Goal: Task Accomplishment & Management: Manage account settings

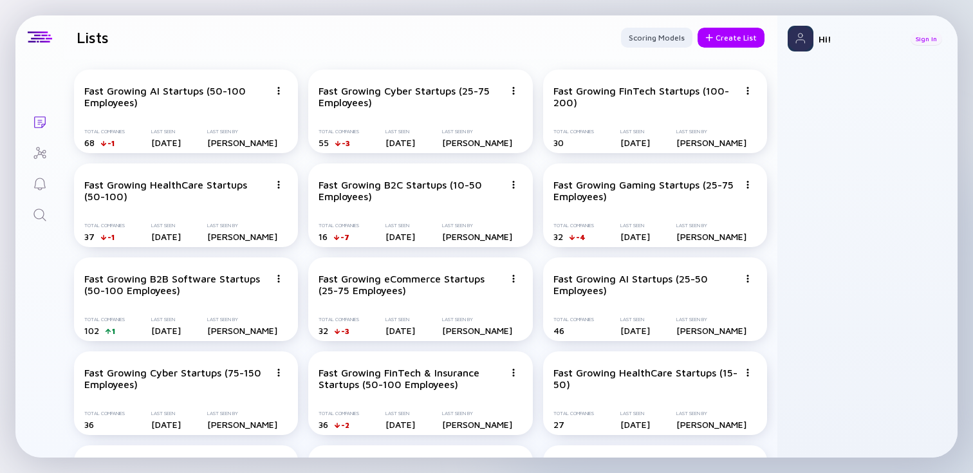
click at [926, 41] on div "Sign In" at bounding box center [926, 38] width 32 height 13
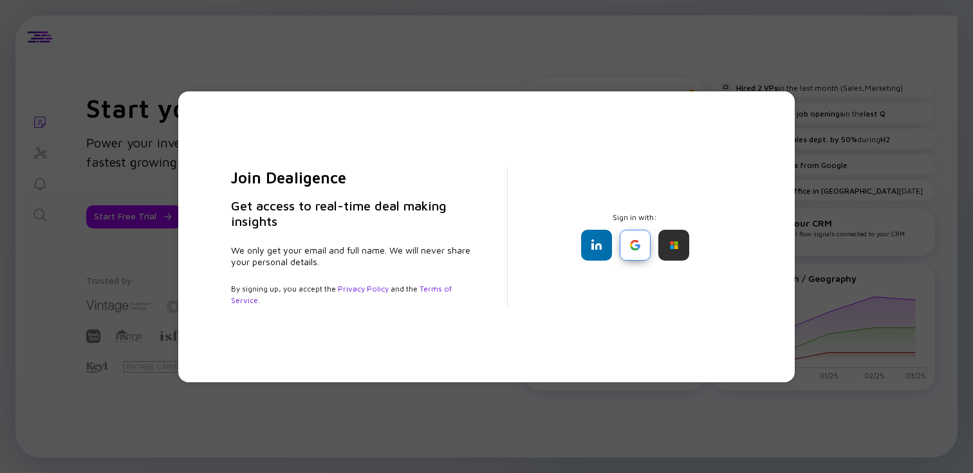
click at [632, 251] on div at bounding box center [635, 245] width 31 height 31
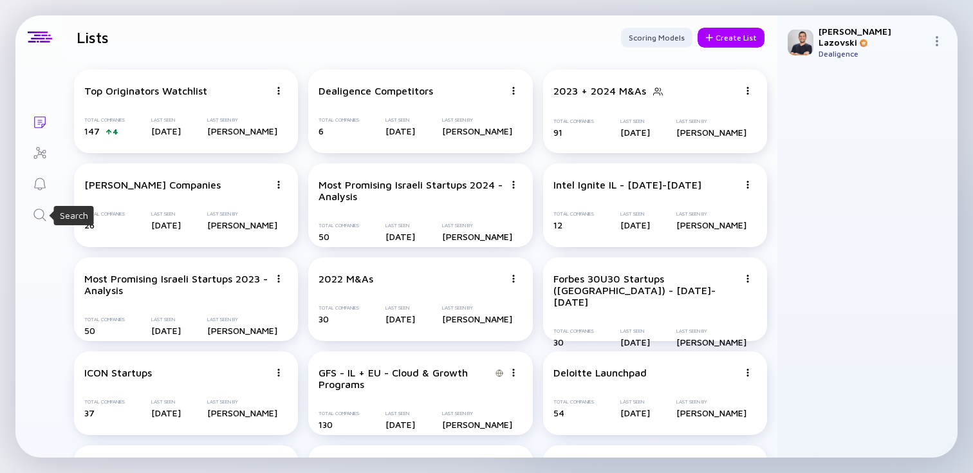
click at [37, 220] on icon "Search" at bounding box center [39, 214] width 15 height 15
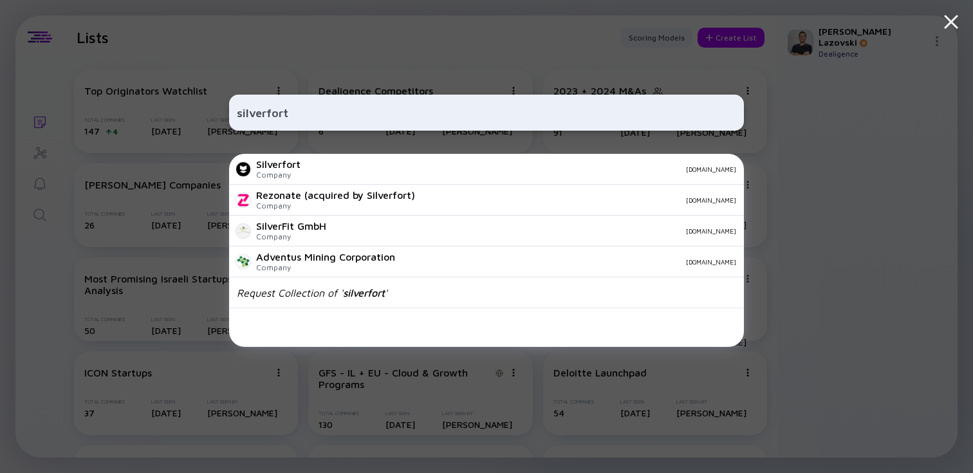
type input "silverfort"
click at [322, 165] on div "Silverfort Company [DOMAIN_NAME]" at bounding box center [486, 169] width 515 height 31
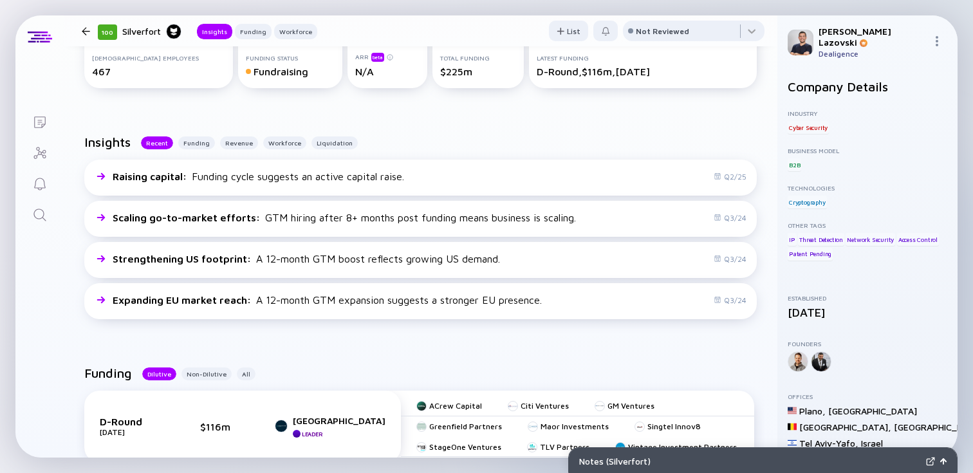
scroll to position [274, 0]
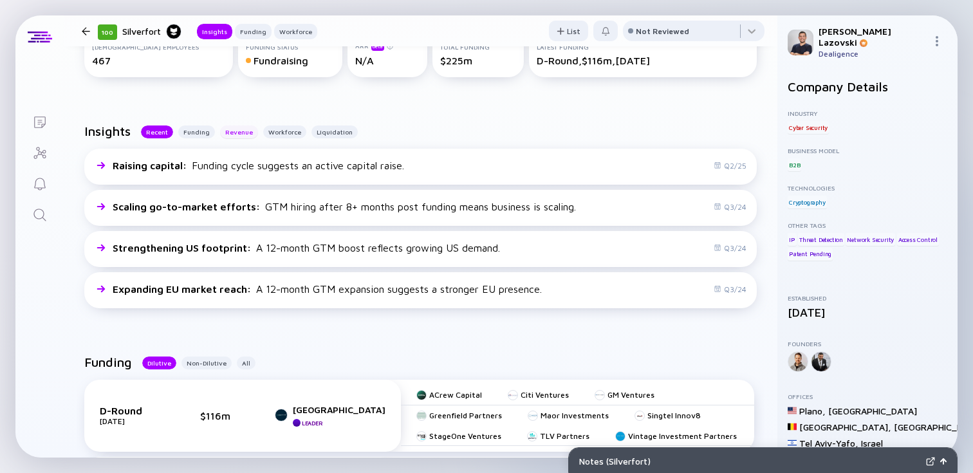
click at [238, 138] on div "Revenue" at bounding box center [239, 131] width 38 height 13
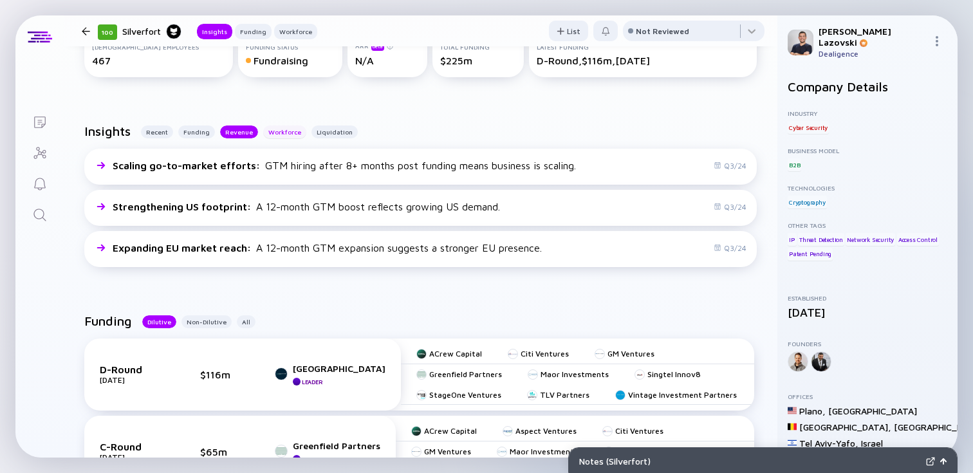
click at [278, 131] on div "Workforce" at bounding box center [284, 131] width 43 height 13
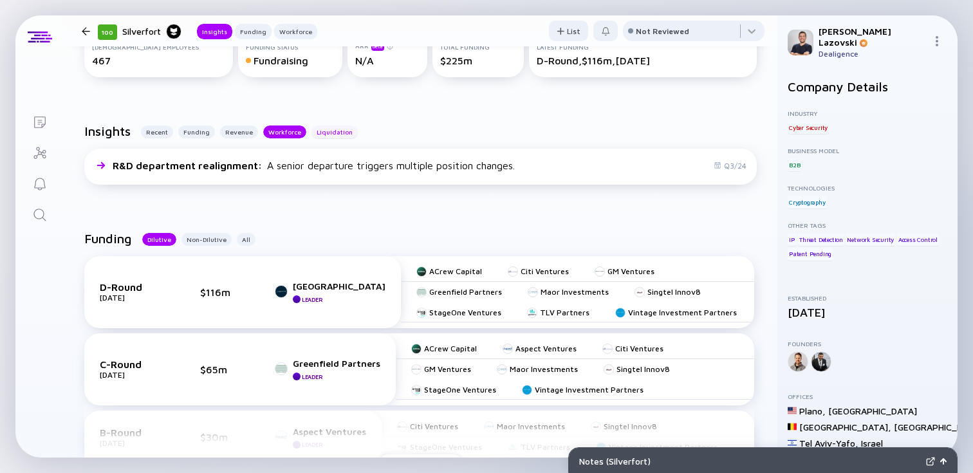
click at [322, 136] on div "Liquidation" at bounding box center [334, 131] width 46 height 13
click at [281, 131] on div "Workforce" at bounding box center [284, 131] width 43 height 13
click at [203, 131] on div "Funding" at bounding box center [196, 131] width 37 height 13
click at [156, 131] on div "Recent" at bounding box center [157, 131] width 32 height 13
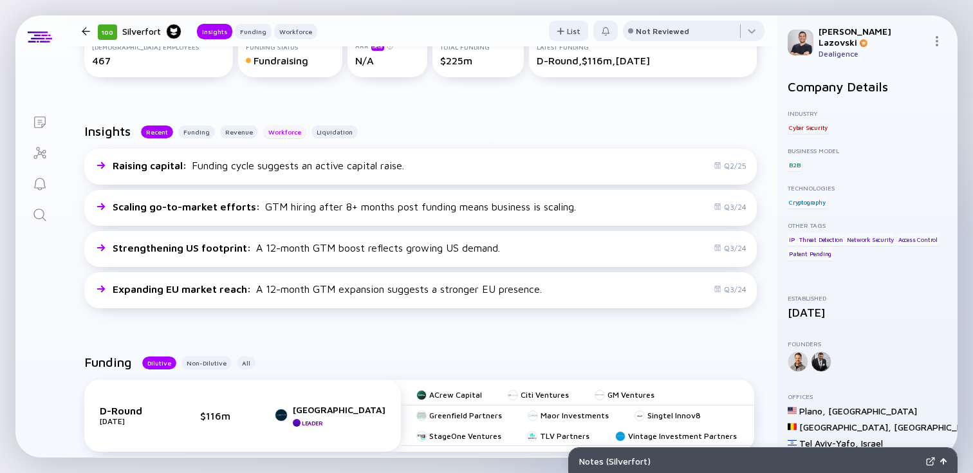
click at [271, 129] on div "Workforce" at bounding box center [284, 131] width 43 height 13
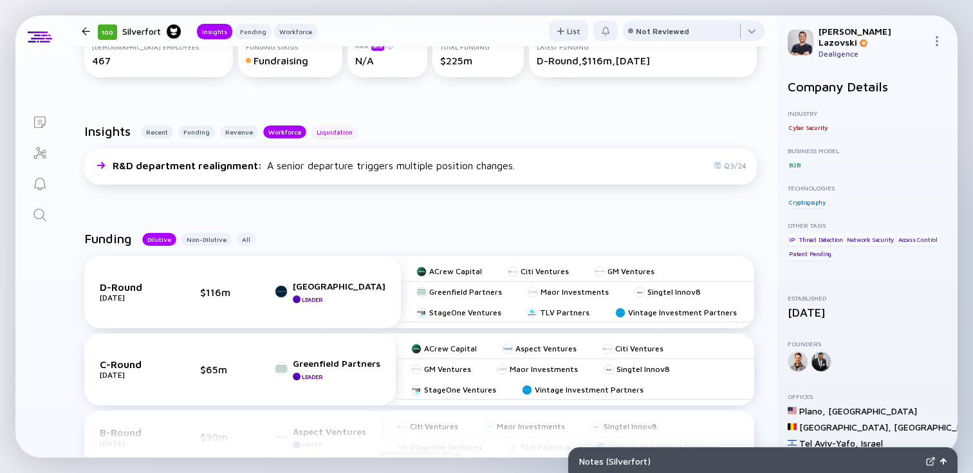
click at [324, 133] on div "Liquidation" at bounding box center [334, 131] width 46 height 13
click at [228, 132] on div "Revenue" at bounding box center [239, 131] width 38 height 13
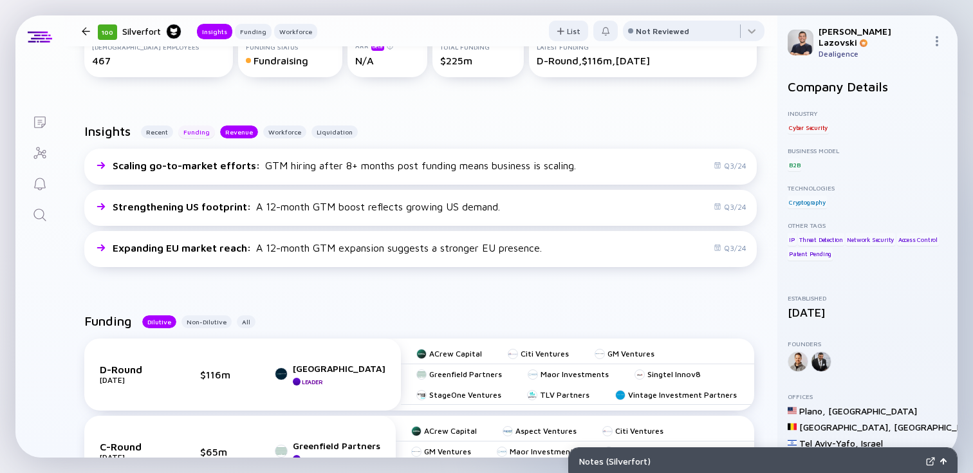
click at [205, 133] on div "Funding" at bounding box center [196, 131] width 37 height 13
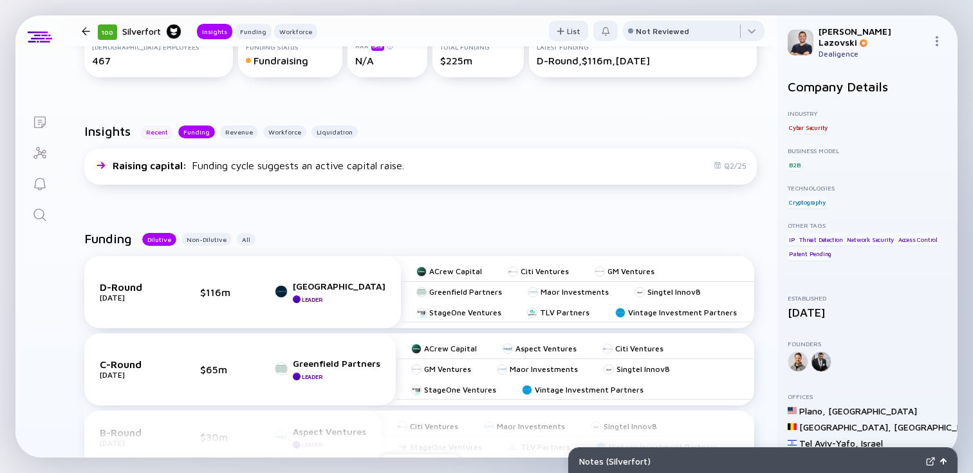
click at [164, 131] on div "Recent" at bounding box center [157, 131] width 32 height 13
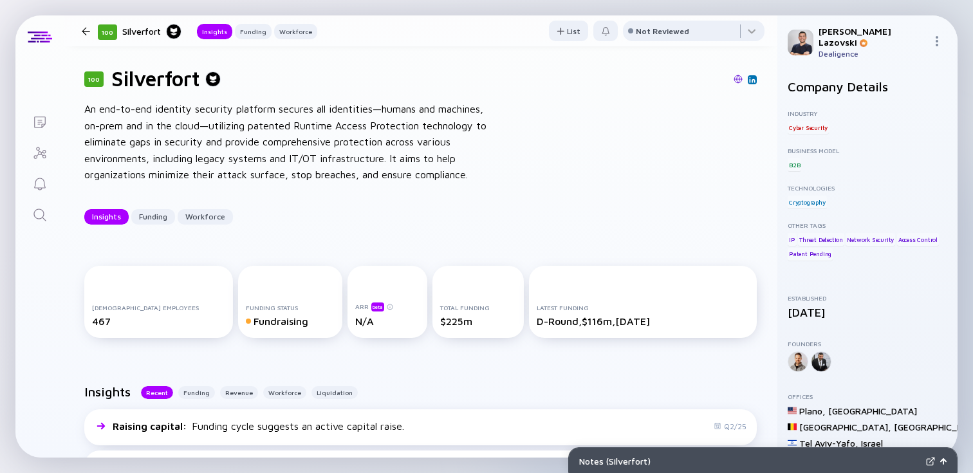
scroll to position [0, 0]
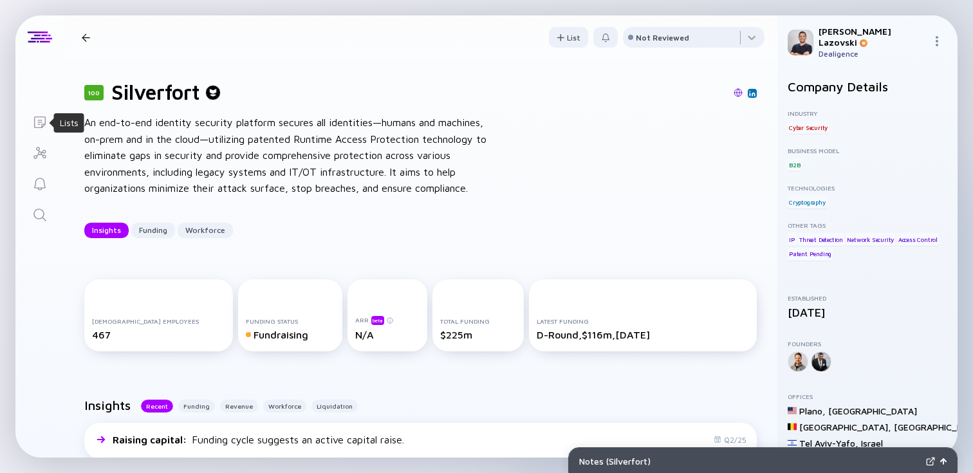
click at [39, 122] on icon "Lists" at bounding box center [39, 122] width 15 height 15
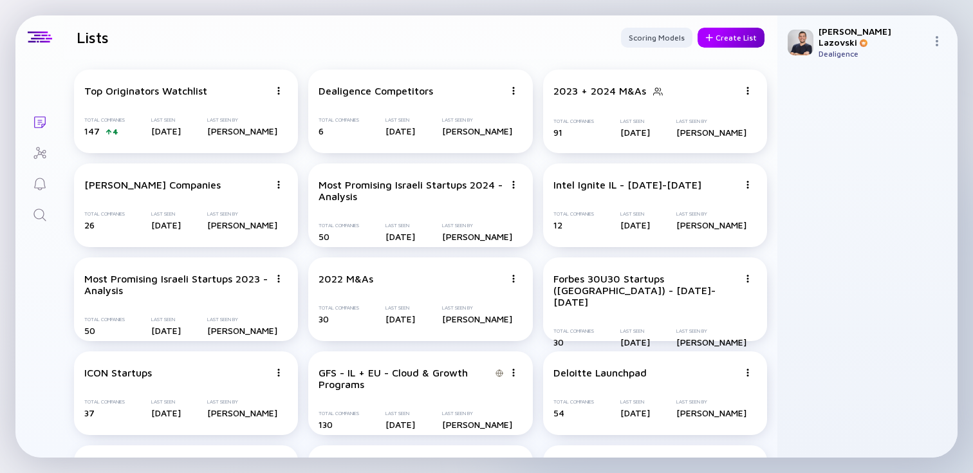
click at [735, 40] on div "Create List" at bounding box center [730, 38] width 67 height 20
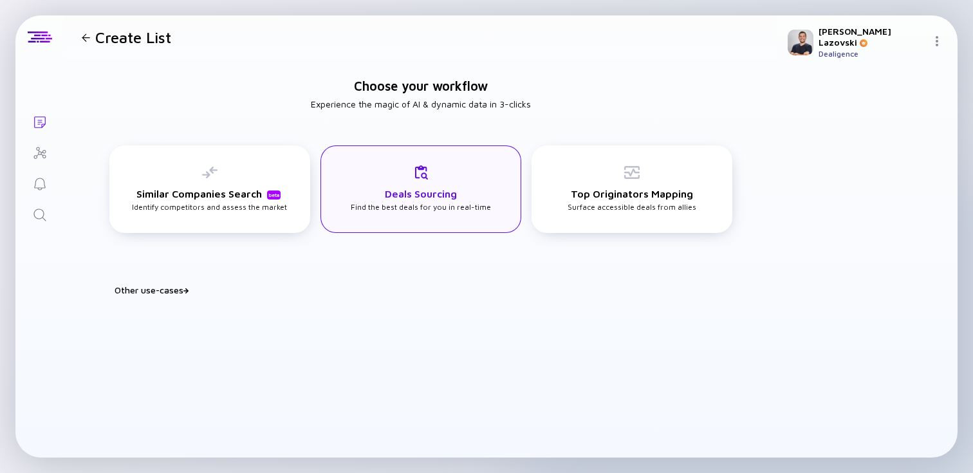
click at [391, 196] on h3 "Deals Sourcing" at bounding box center [421, 194] width 72 height 12
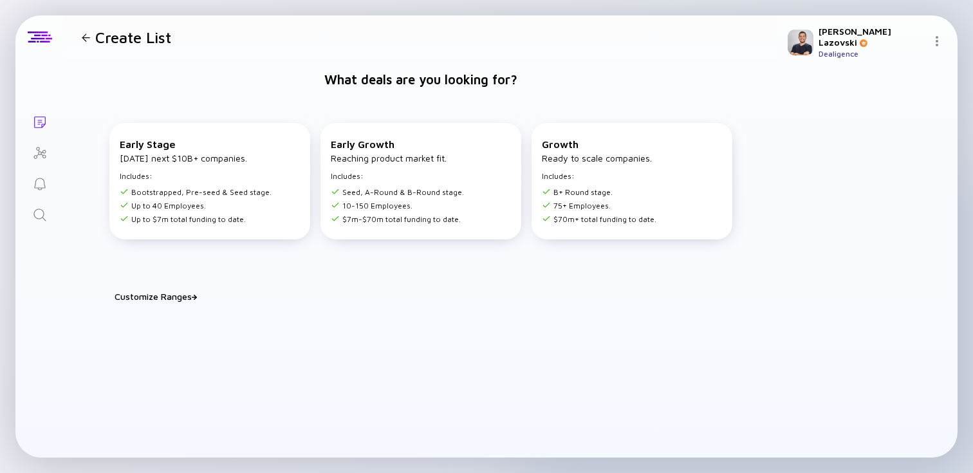
click at [391, 196] on li "Seed, A-Round & B-Round stage." at bounding box center [397, 192] width 133 height 10
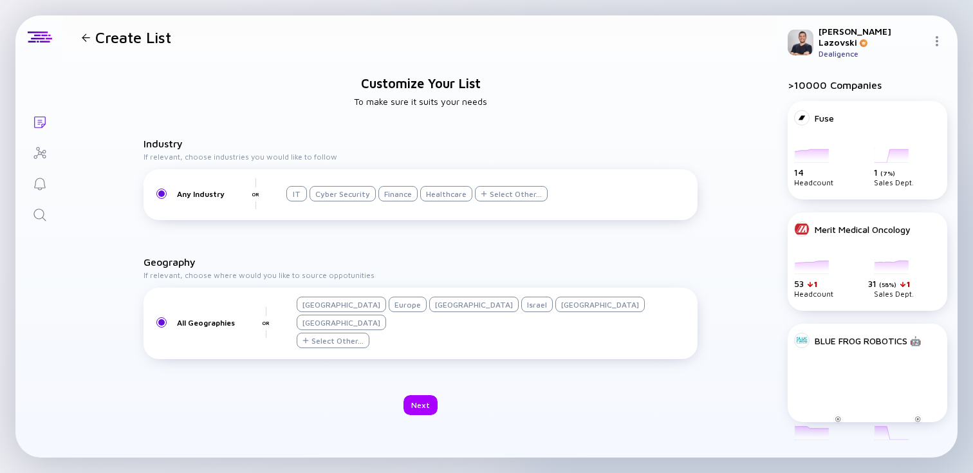
click at [521, 312] on div "Israel" at bounding box center [537, 304] width 32 height 15
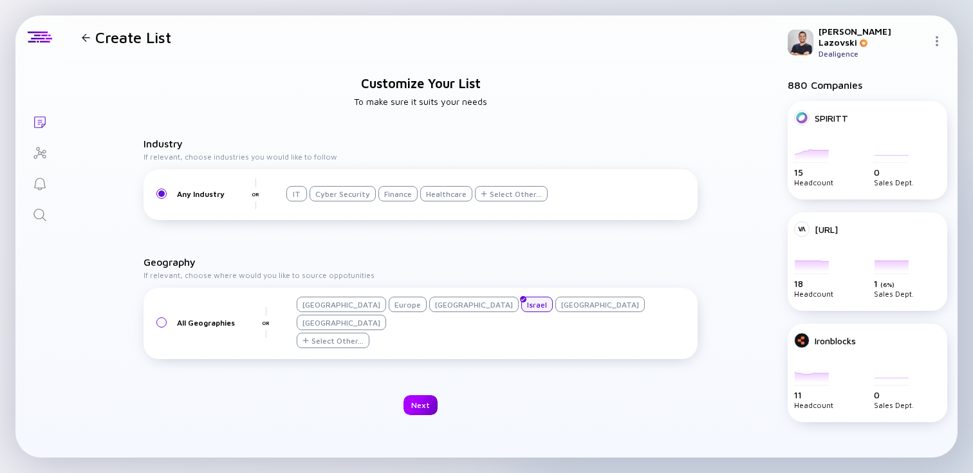
click at [424, 395] on div "Next" at bounding box center [420, 405] width 34 height 20
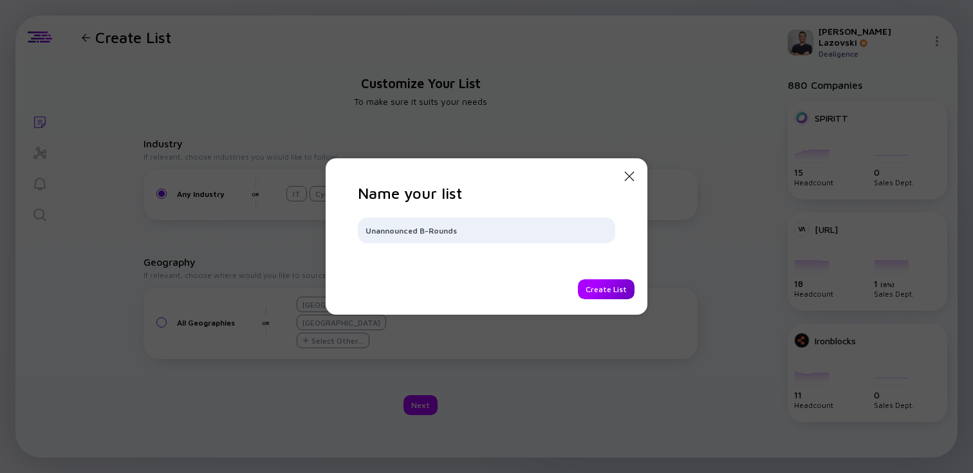
type input "Unannounced B-Rounds"
click at [600, 284] on div "Create List" at bounding box center [606, 289] width 57 height 20
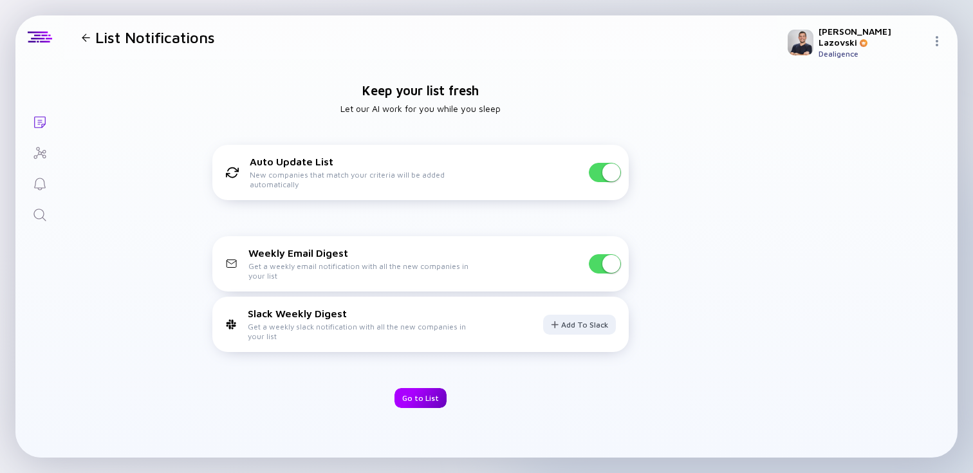
click at [428, 399] on div "Go to List" at bounding box center [420, 398] width 52 height 20
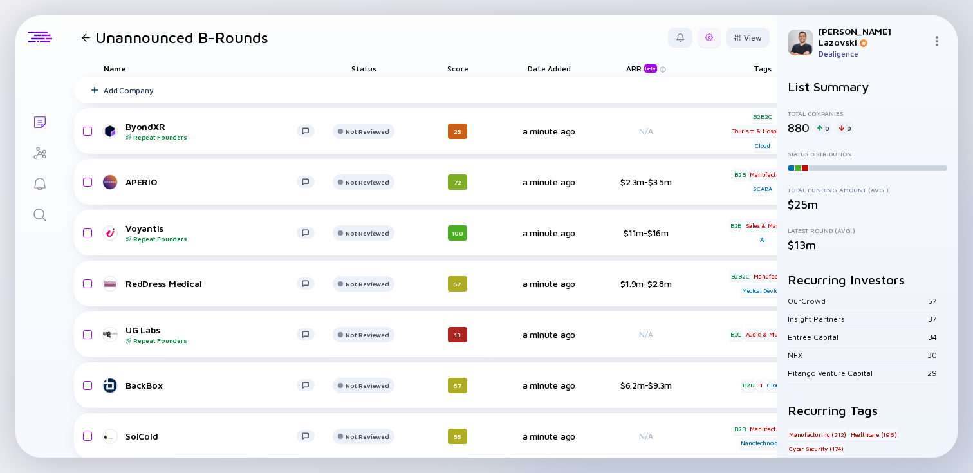
click at [716, 33] on div at bounding box center [708, 38] width 23 height 20
click at [667, 143] on div "Edit Filter" at bounding box center [669, 141] width 80 height 26
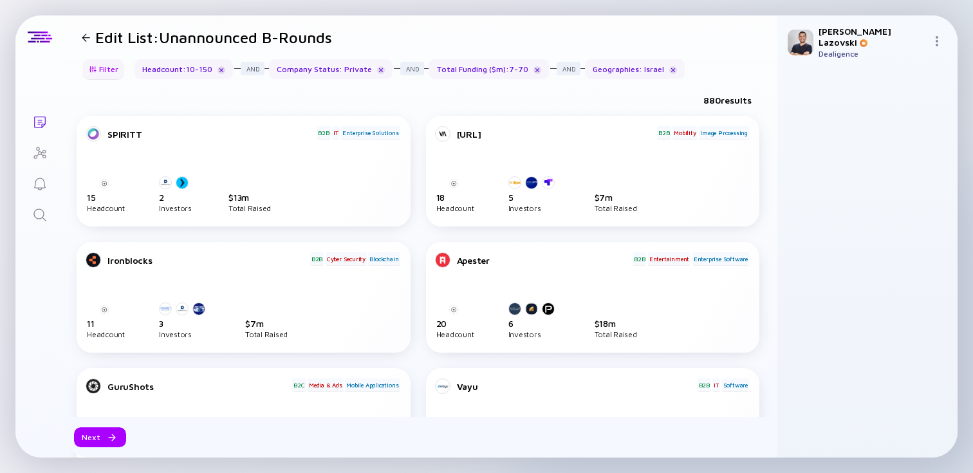
click at [100, 67] on div "Filter" at bounding box center [103, 69] width 45 height 20
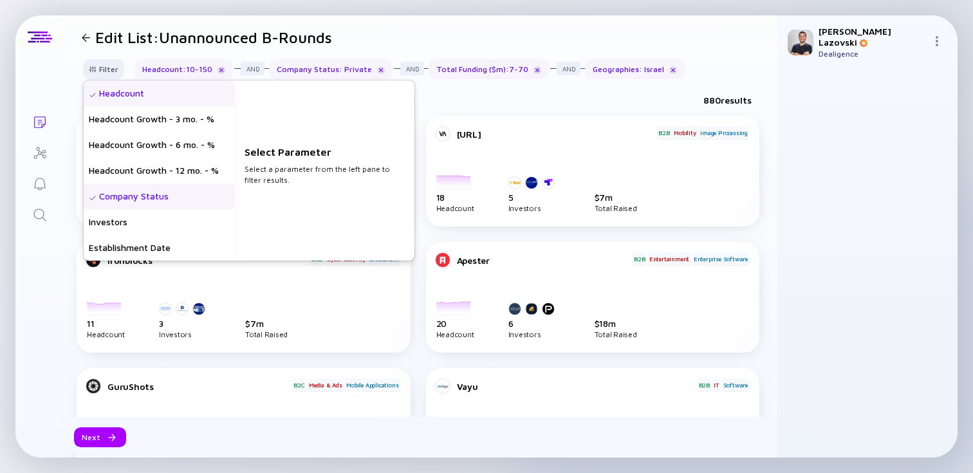
click at [118, 96] on div "Headcount" at bounding box center [159, 93] width 151 height 26
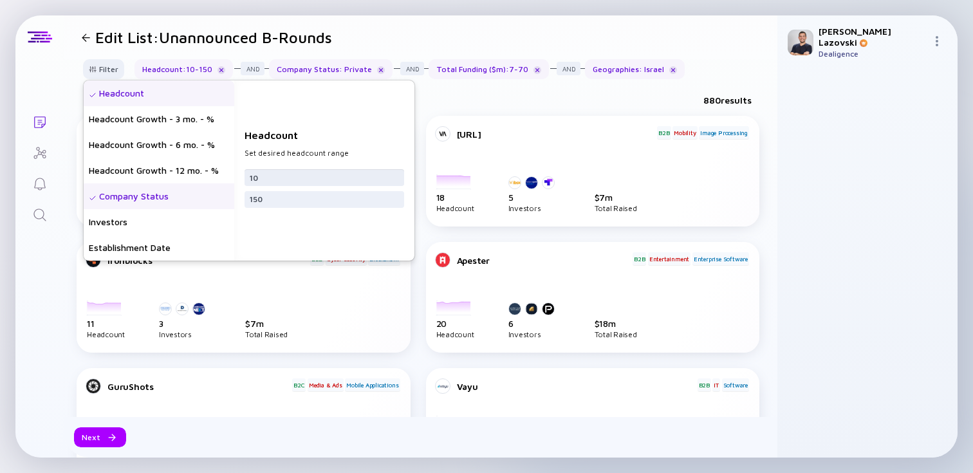
click at [276, 171] on input "10" at bounding box center [324, 177] width 149 height 13
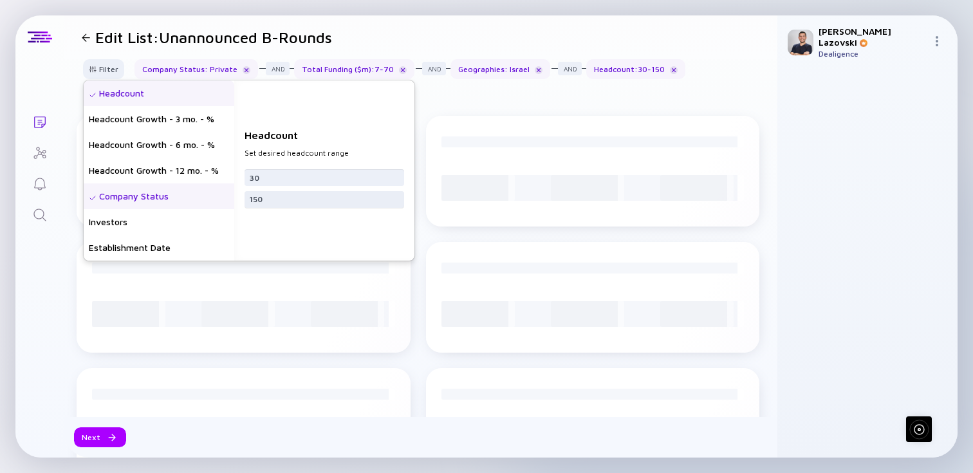
type input "30"
click at [287, 198] on input "150" at bounding box center [324, 199] width 149 height 13
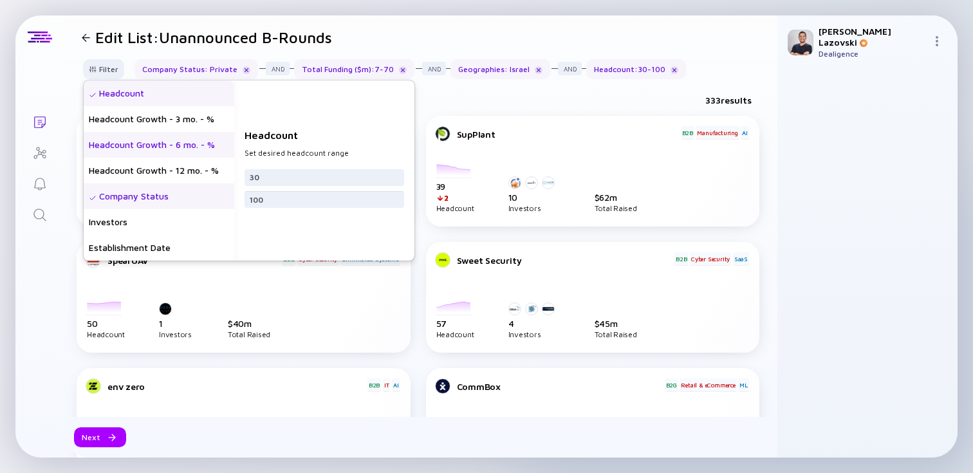
type input "100"
click at [178, 152] on div "Headcount Growth - 6 mo. - %" at bounding box center [159, 145] width 151 height 26
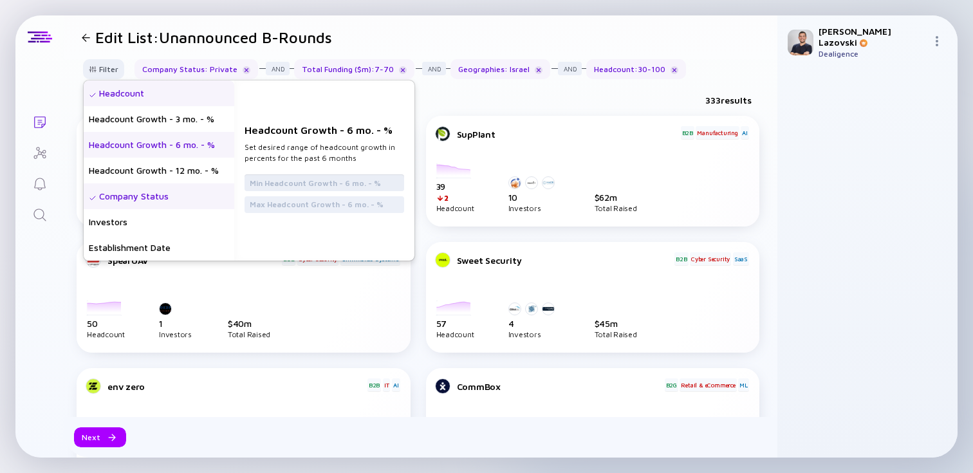
click at [292, 181] on input "text" at bounding box center [324, 182] width 149 height 13
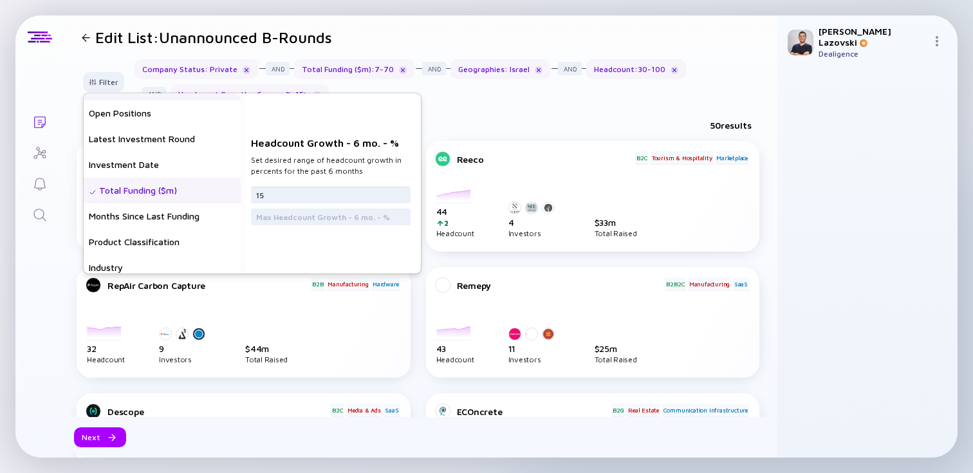
scroll to position [210, 0]
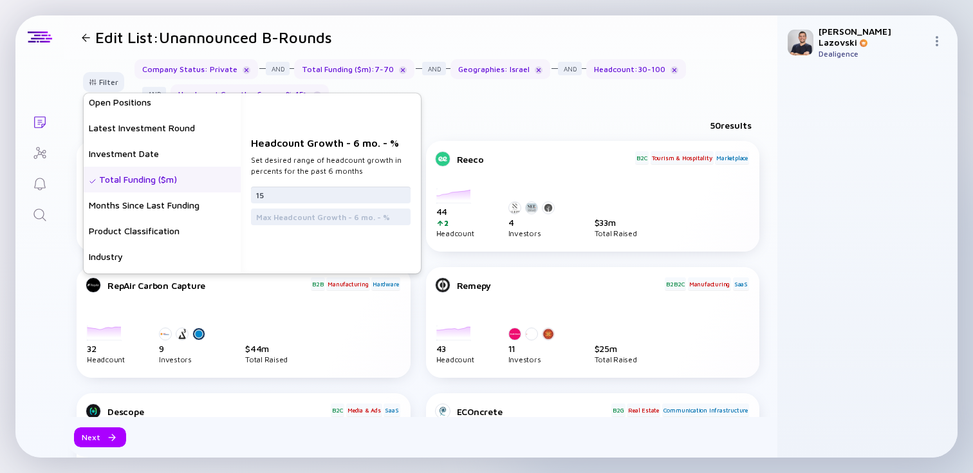
type input "15"
click at [178, 174] on div "Total Funding ($m)" at bounding box center [162, 180] width 157 height 26
click at [270, 190] on input "7" at bounding box center [330, 189] width 149 height 13
click at [270, 194] on input "7" at bounding box center [330, 189] width 149 height 13
click at [266, 188] on input "7" at bounding box center [330, 189] width 149 height 13
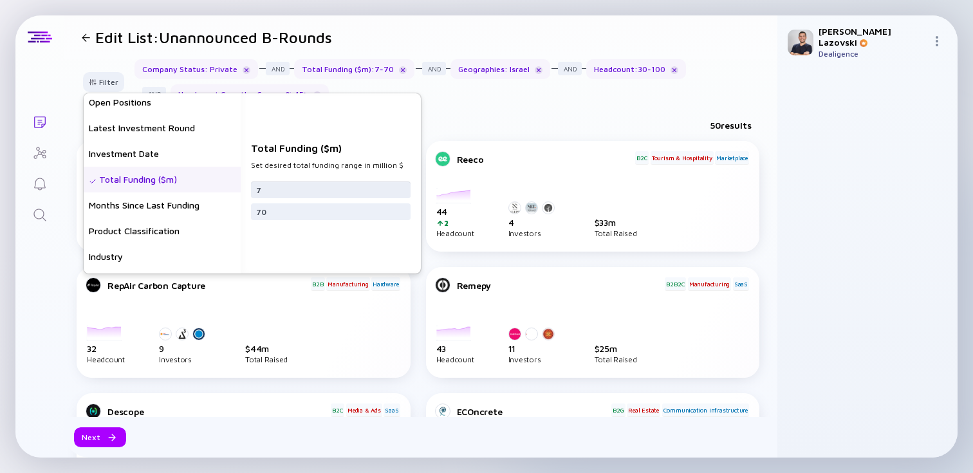
click at [266, 188] on input "7" at bounding box center [330, 189] width 149 height 13
type input "20"
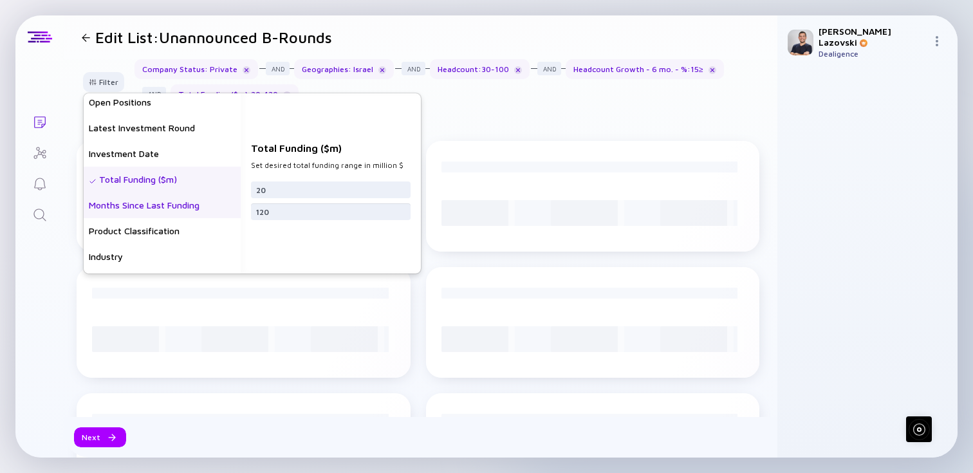
type input "120"
click at [154, 203] on div "Months Since Last Funding" at bounding box center [162, 205] width 157 height 26
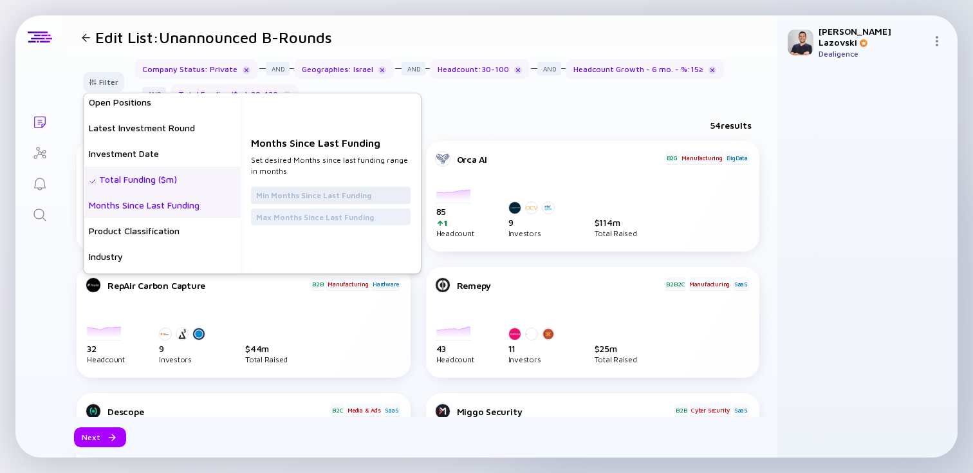
click at [264, 201] on div at bounding box center [331, 195] width 160 height 17
click at [268, 196] on input "text" at bounding box center [330, 195] width 149 height 13
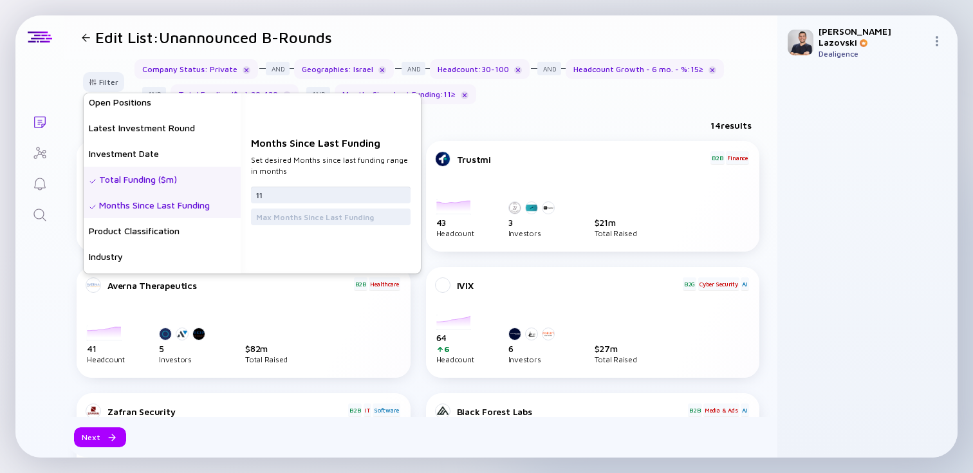
type input "11"
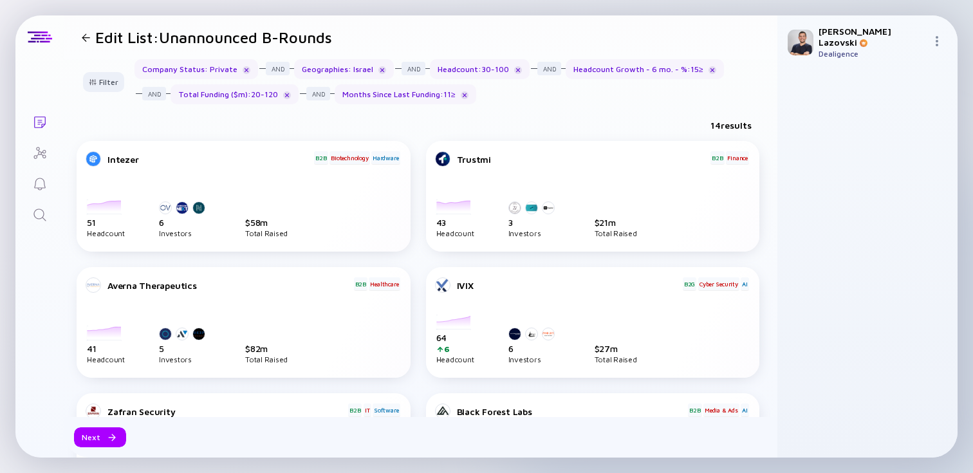
click at [591, 115] on div "14 results" at bounding box center [421, 128] width 714 height 26
click at [111, 436] on div at bounding box center [110, 438] width 8 height 8
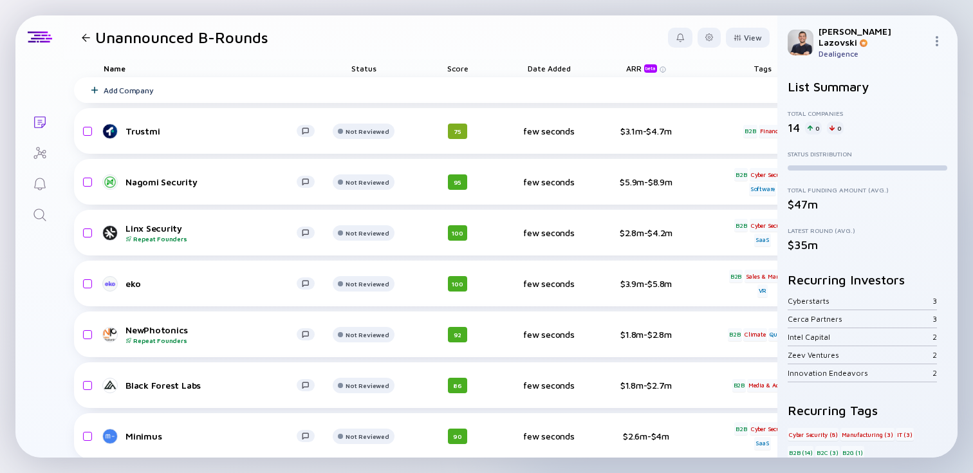
scroll to position [0, 497]
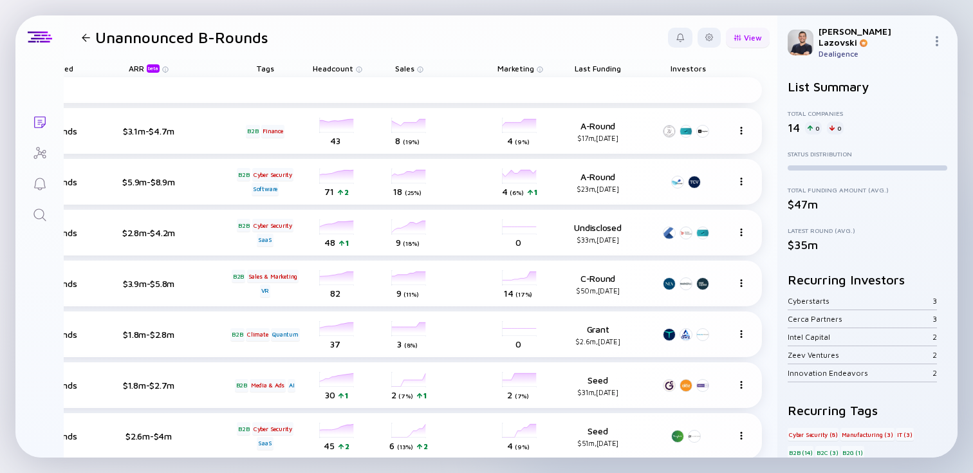
click at [748, 39] on div "View" at bounding box center [748, 38] width 44 height 20
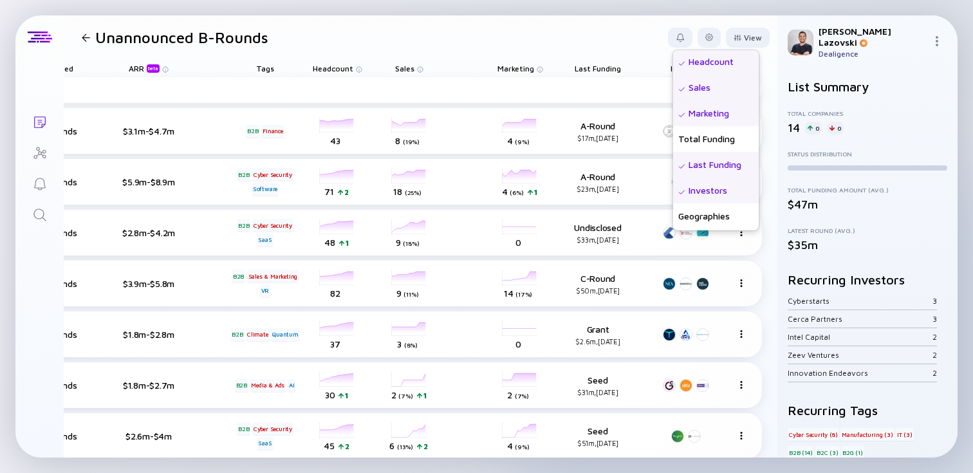
scroll to position [335, 0]
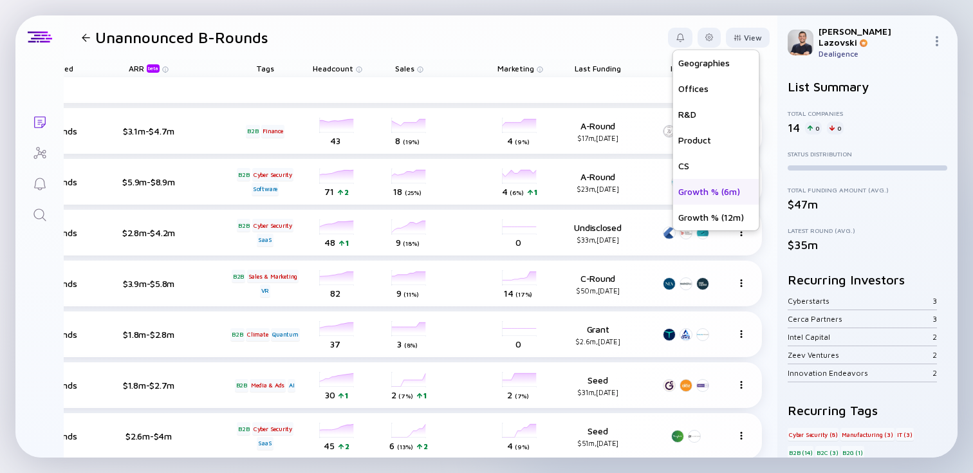
click at [697, 196] on div "Growth % (6m)" at bounding box center [716, 192] width 86 height 26
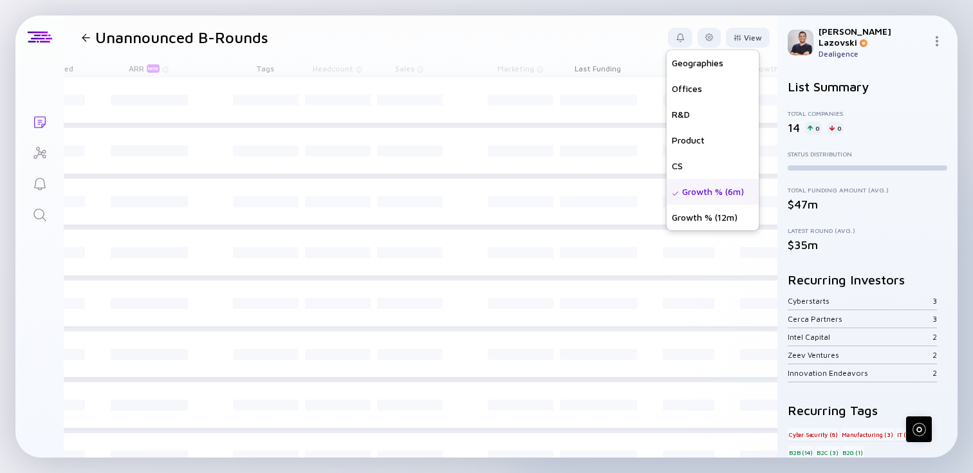
click at [600, 35] on header "Unannounced B-Rounds View Name Status Score Tags ARR beta Founders Date Added H…" at bounding box center [421, 37] width 714 height 44
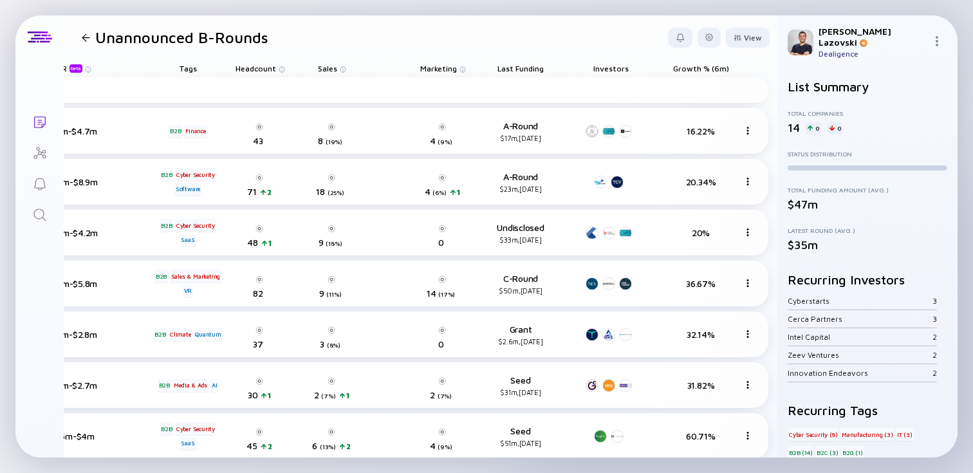
scroll to position [0, 581]
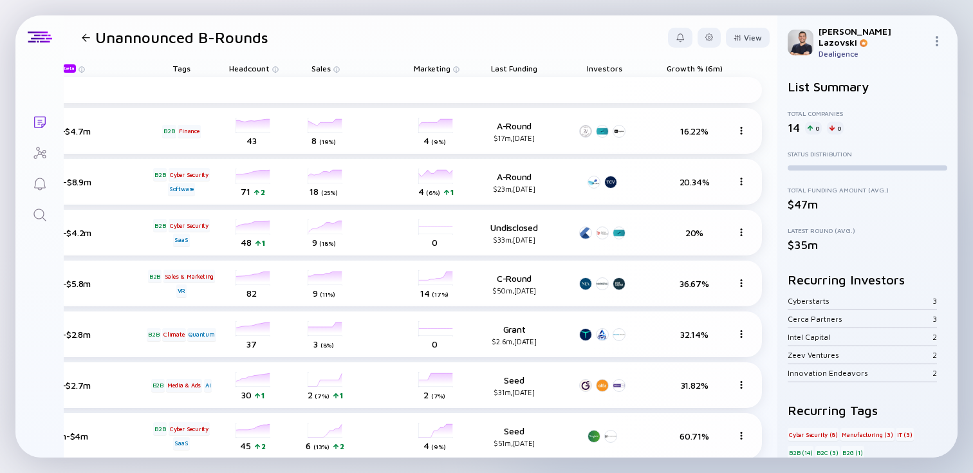
click at [695, 69] on span "Growth % (6m)" at bounding box center [695, 69] width 56 height 10
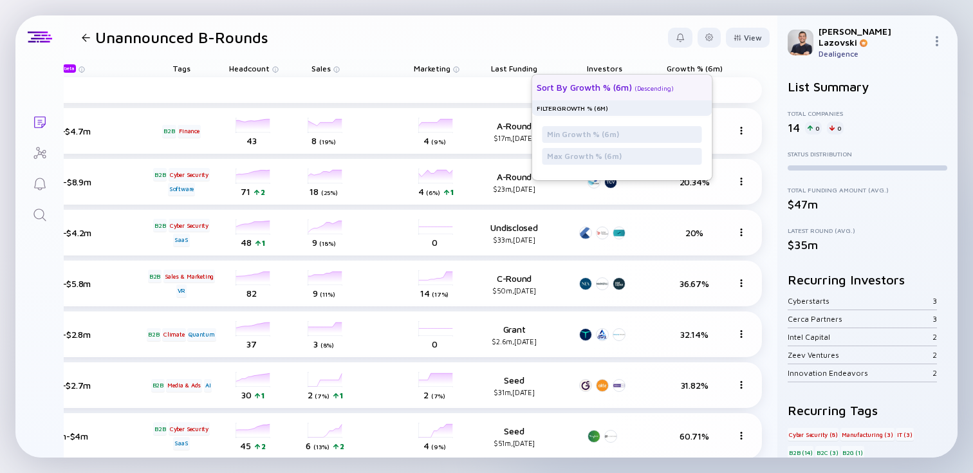
click at [687, 87] on div "Sort by Growth % (6m) ( Descending )" at bounding box center [617, 88] width 160 height 26
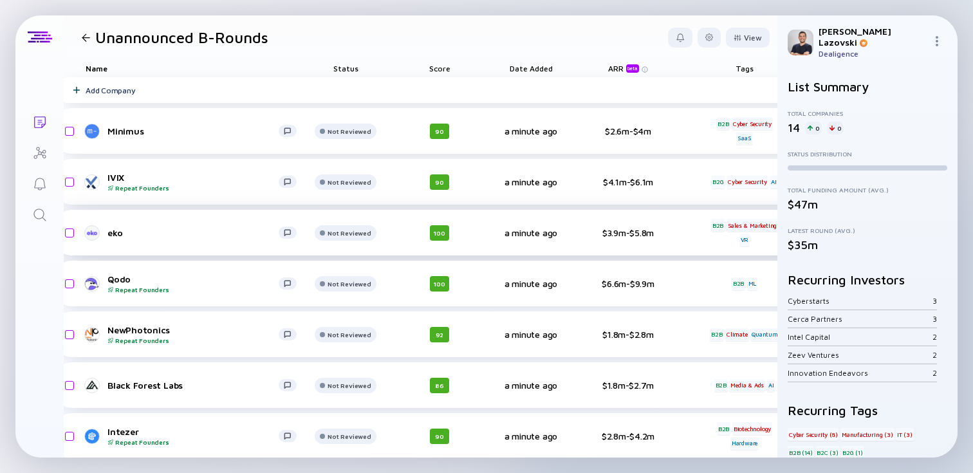
scroll to position [0, 0]
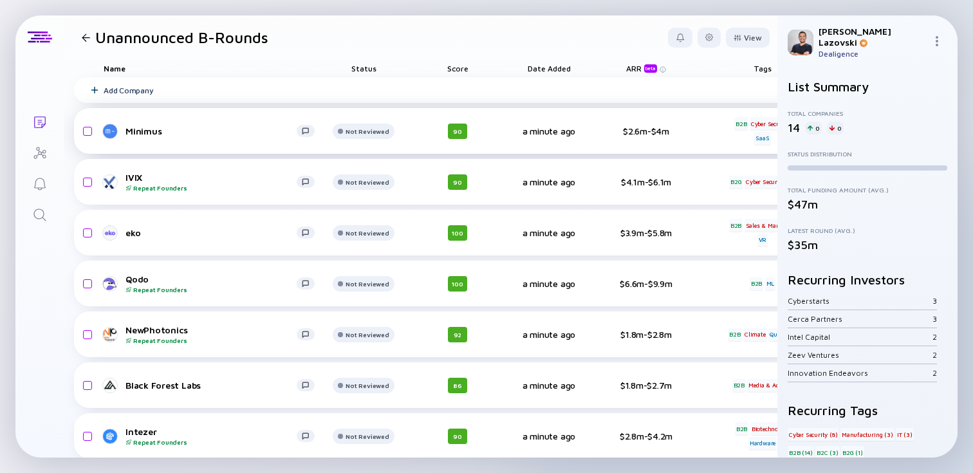
click at [149, 137] on link "Minimus" at bounding box center [214, 131] width 221 height 15
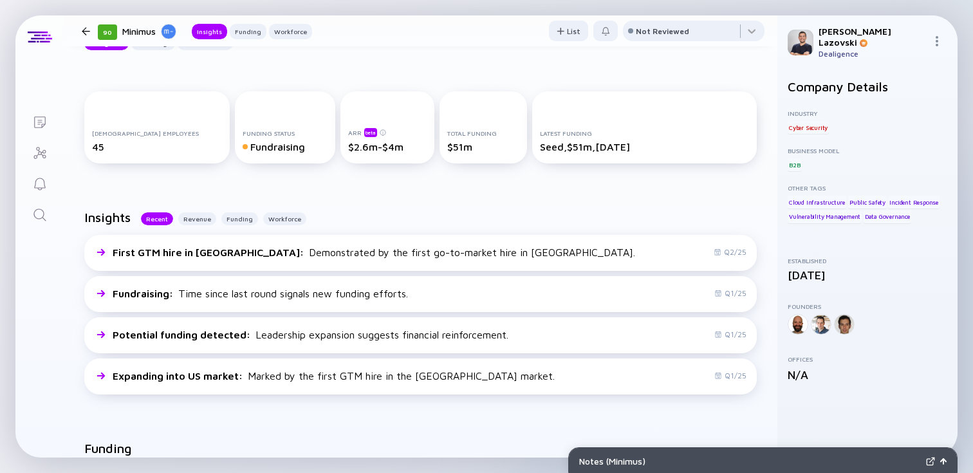
scroll to position [172, 0]
drag, startPoint x: 334, startPoint y: 146, endPoint x: 372, endPoint y: 148, distance: 38.0
click at [372, 148] on div "$2.6m-$4m" at bounding box center [387, 146] width 78 height 12
click at [372, 152] on div "ARR beta $2.6m-$4m" at bounding box center [387, 126] width 94 height 72
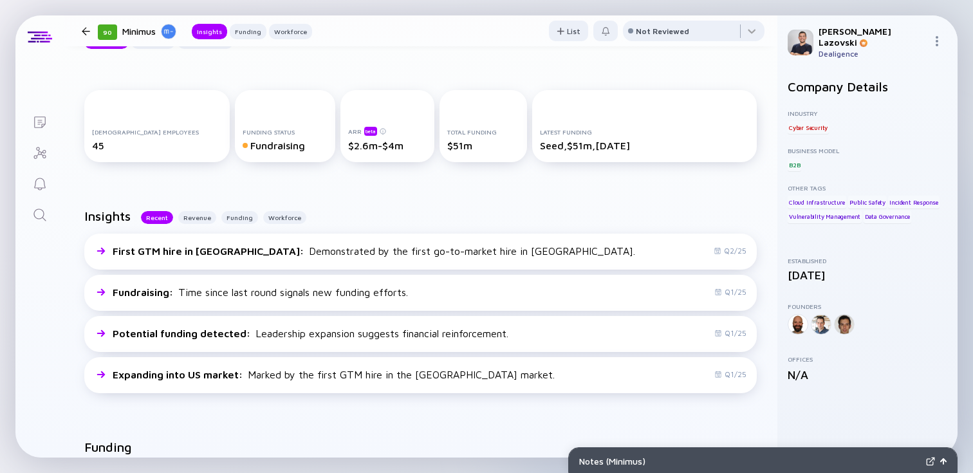
click at [372, 152] on div "ARR beta $2.6m-$4m" at bounding box center [387, 126] width 94 height 72
click at [370, 148] on div "$2.6m-$4m" at bounding box center [387, 146] width 78 height 12
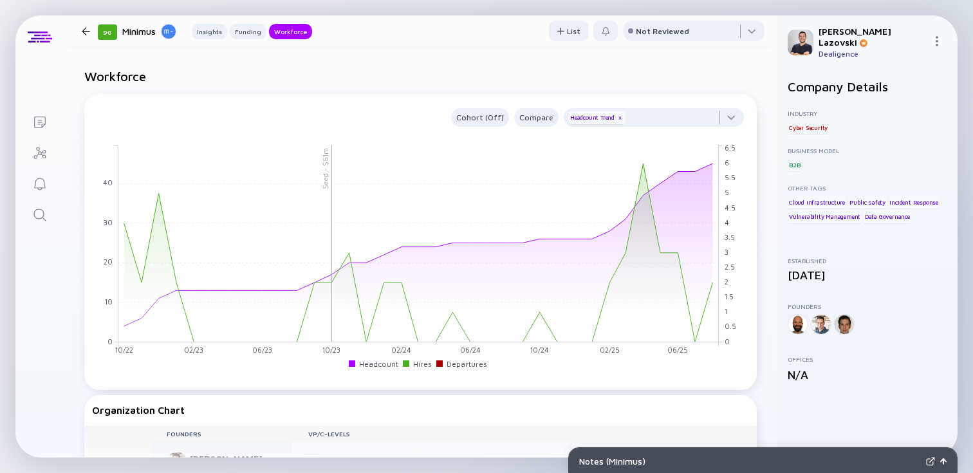
scroll to position [1052, 0]
click at [666, 115] on div at bounding box center [654, 119] width 180 height 26
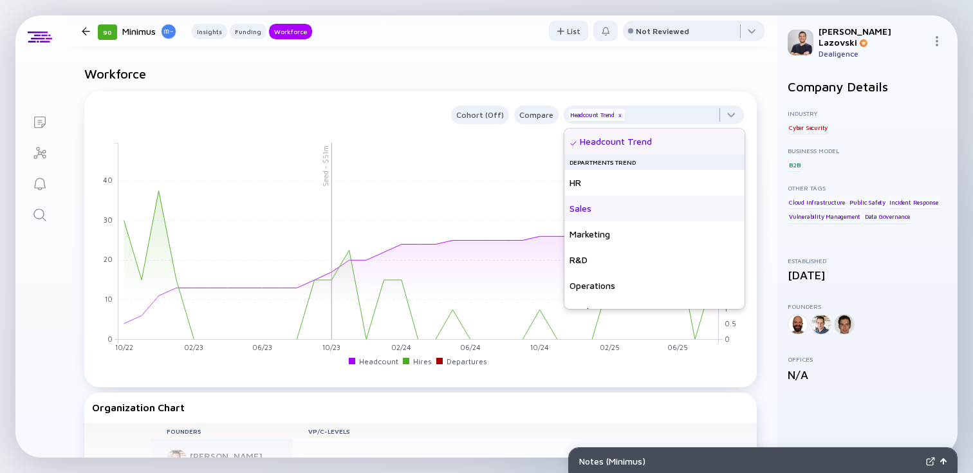
click at [652, 208] on div "Sales" at bounding box center [654, 209] width 180 height 26
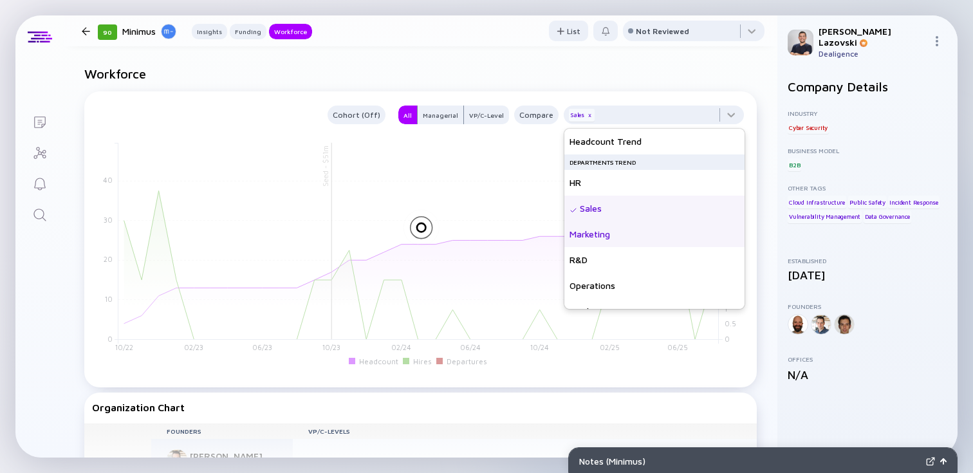
click at [648, 234] on div "Marketing" at bounding box center [654, 234] width 180 height 26
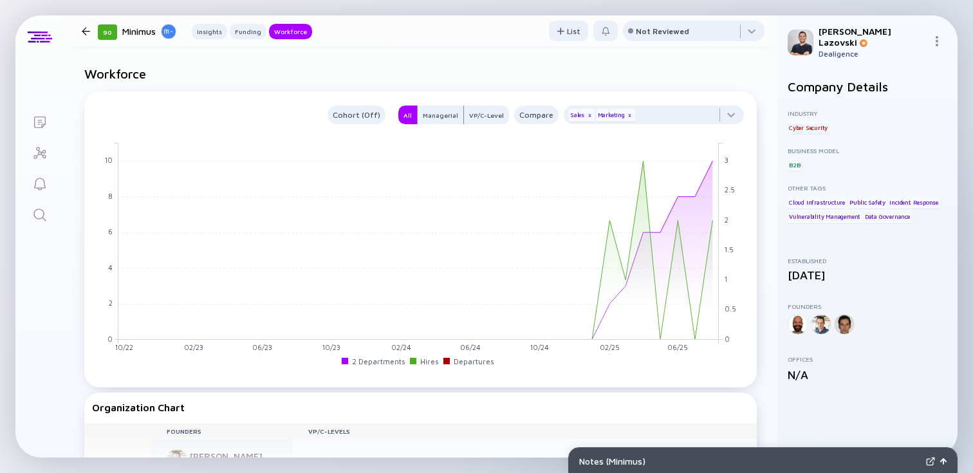
click at [593, 71] on h2 "Workforce" at bounding box center [420, 73] width 672 height 15
click at [669, 113] on div at bounding box center [654, 119] width 180 height 26
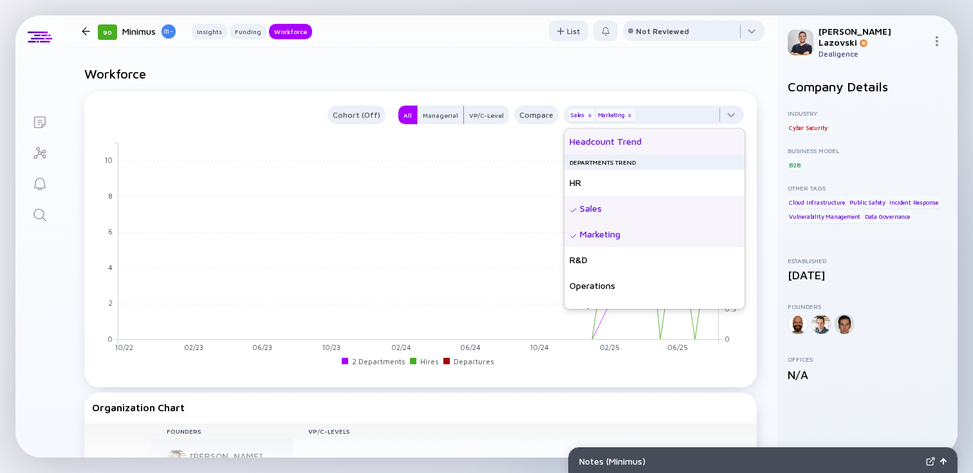
click at [657, 138] on div "Headcount Trend" at bounding box center [654, 142] width 180 height 26
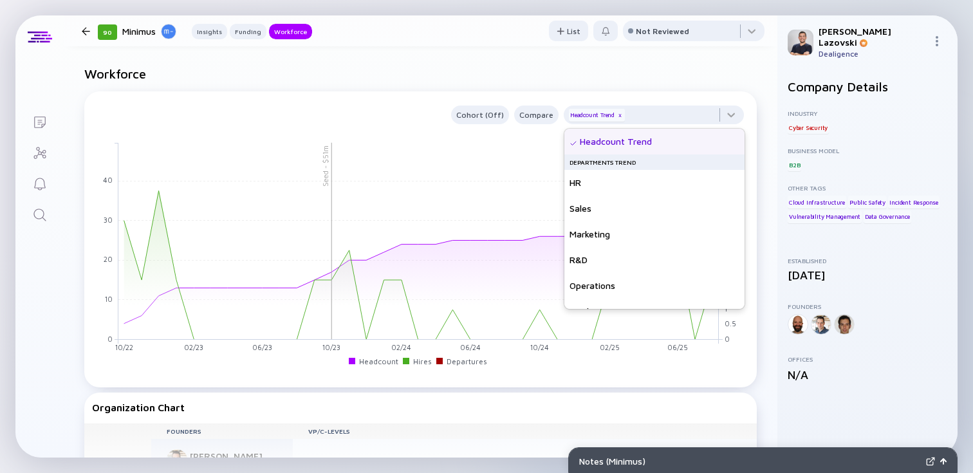
click at [461, 70] on h2 "Workforce" at bounding box center [420, 73] width 672 height 15
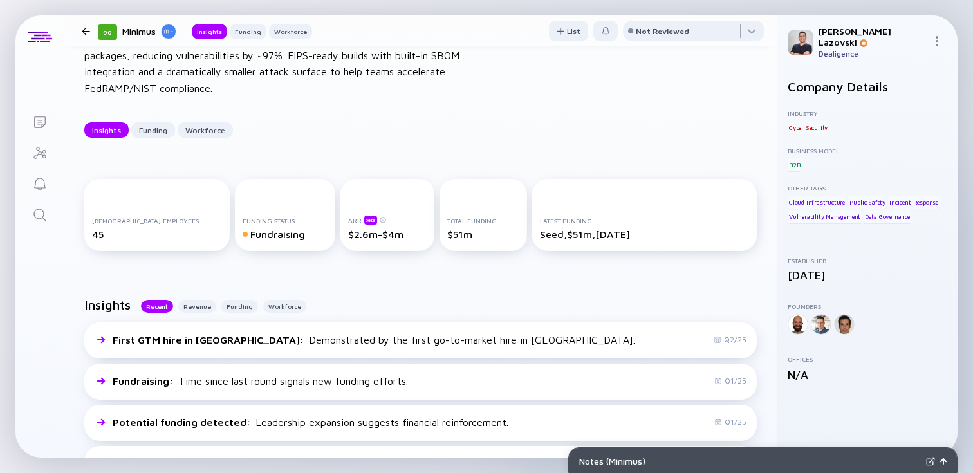
scroll to position [80, 0]
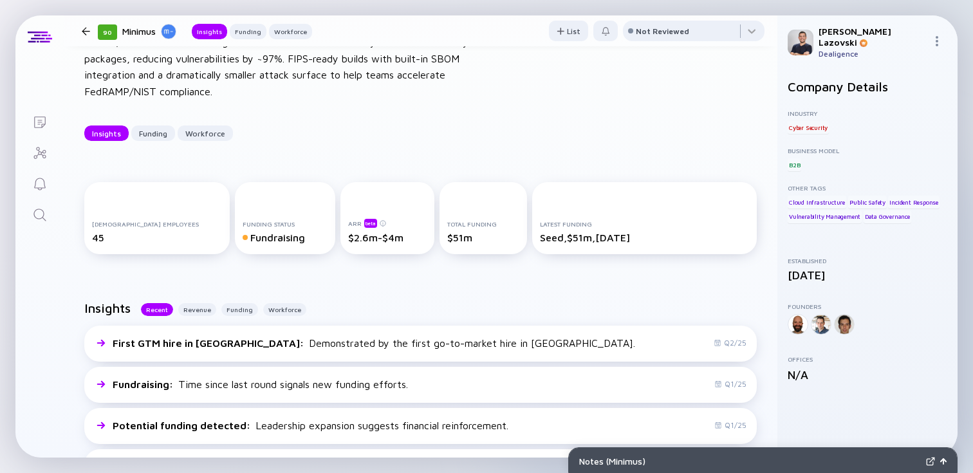
click at [348, 239] on div "$2.6m-$4m" at bounding box center [387, 238] width 78 height 12
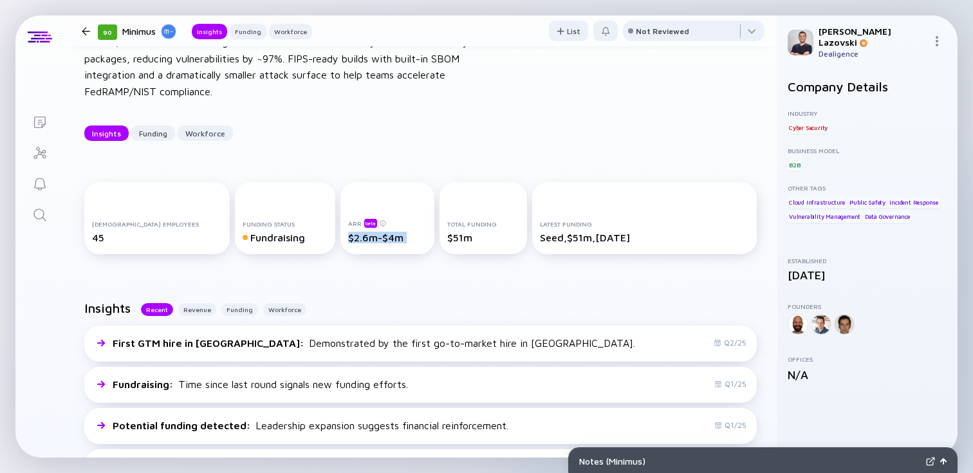
click at [348, 239] on div "$2.6m-$4m" at bounding box center [387, 238] width 78 height 12
click at [331, 266] on div "[DEMOGRAPHIC_DATA] Employees 45 Funding Status Fundraising ARR beta $2.6m-$4m T…" at bounding box center [421, 220] width 714 height 118
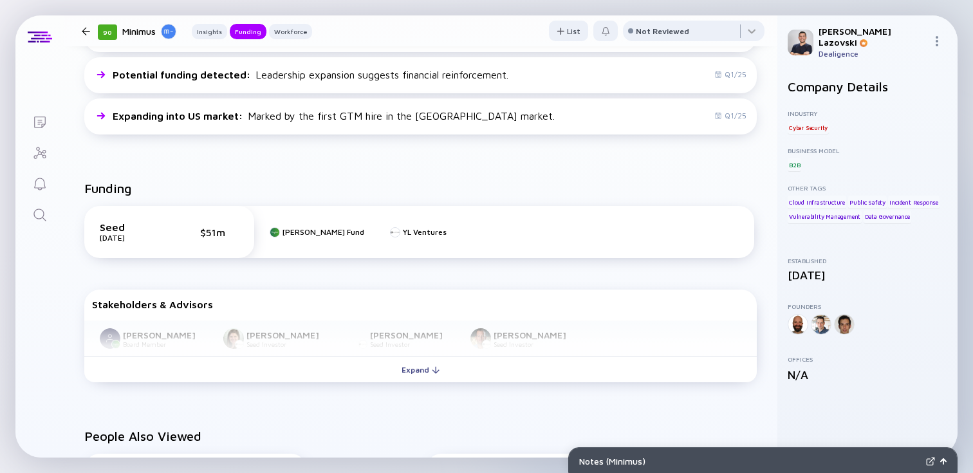
scroll to position [436, 0]
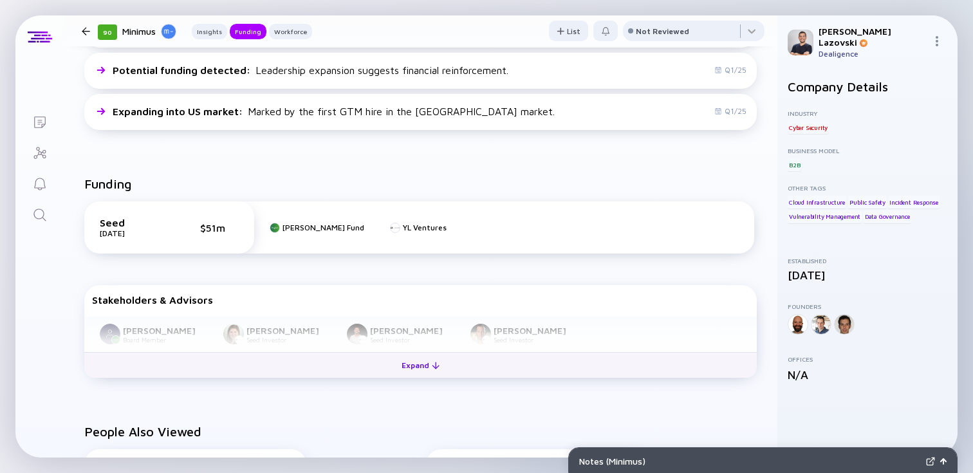
click at [407, 373] on div "Expand" at bounding box center [420, 365] width 53 height 20
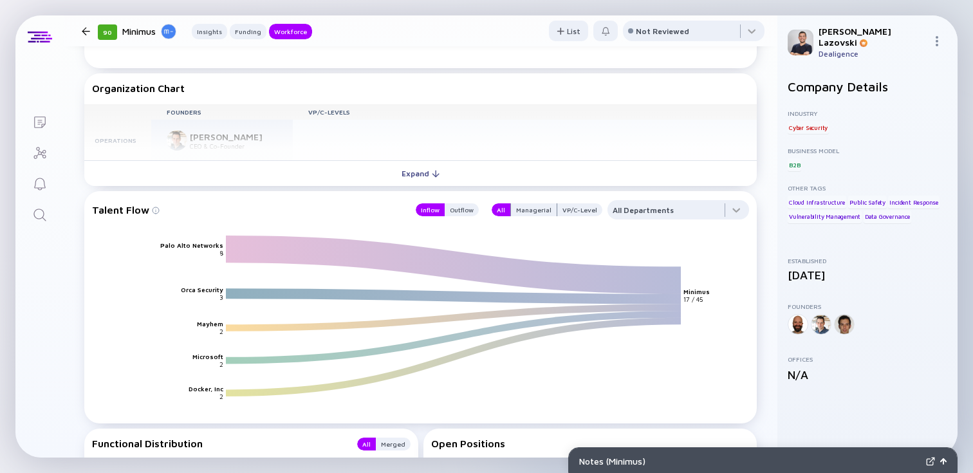
scroll to position [1374, 0]
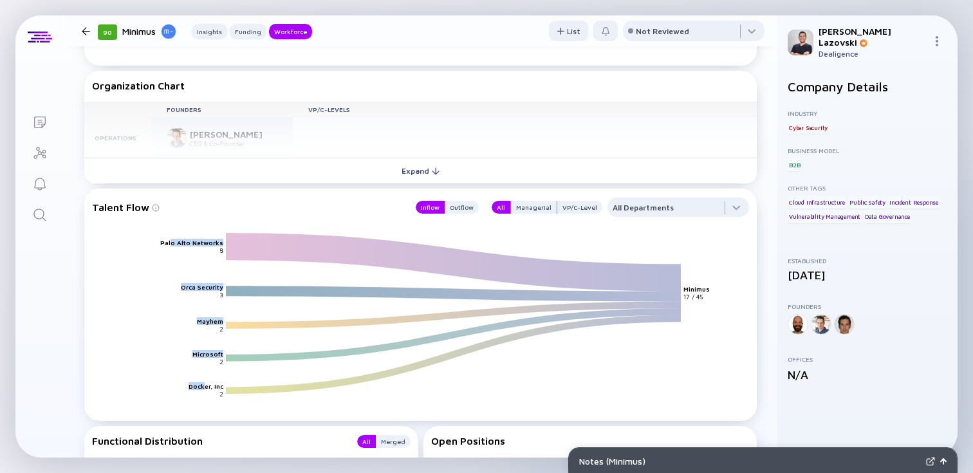
drag, startPoint x: 176, startPoint y: 239, endPoint x: 203, endPoint y: 399, distance: 161.9
click at [203, 399] on icon "Palo Alto Networks Orca Security Mayhem Microsoft Docker, Inc Minimus 8 3 2 2 2…" at bounding box center [425, 326] width 657 height 189
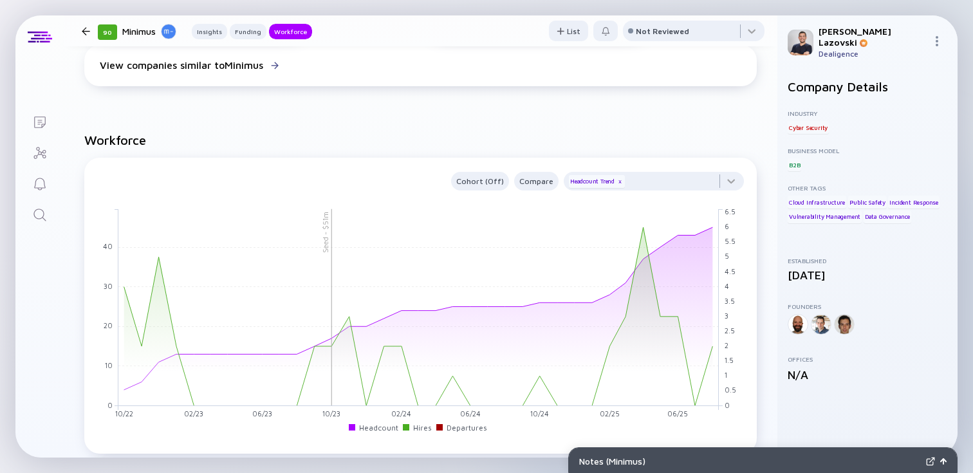
scroll to position [983, 0]
click at [472, 189] on div "Cohort (Off)" at bounding box center [480, 183] width 58 height 15
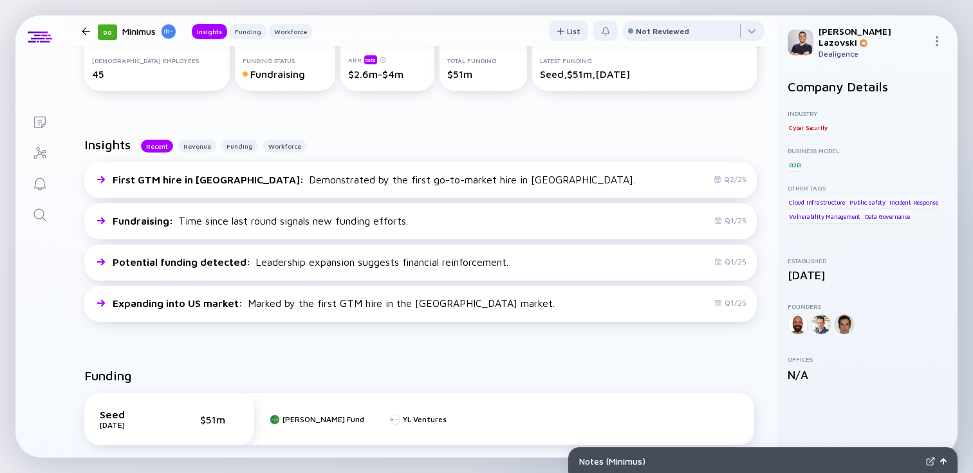
scroll to position [0, 0]
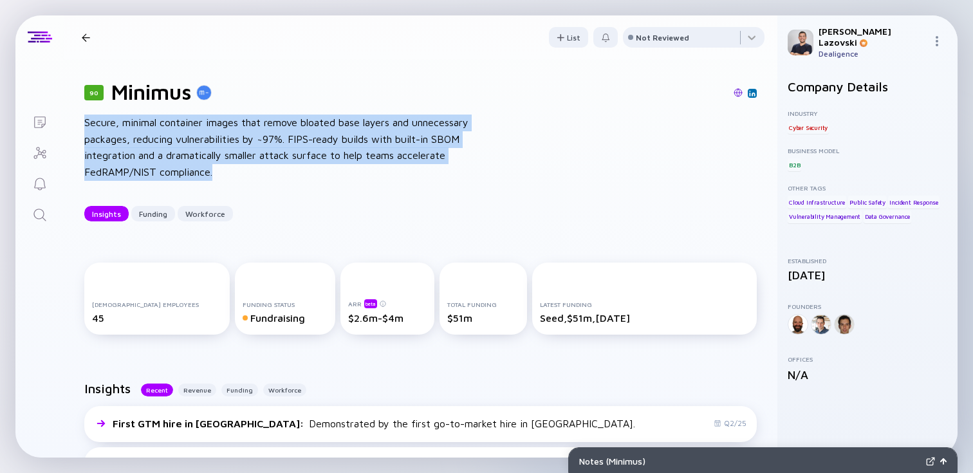
drag, startPoint x: 84, startPoint y: 122, endPoint x: 244, endPoint y: 167, distance: 166.2
click at [244, 167] on div "Secure, minimal container images that remove bloated base layers and unnecessar…" at bounding box center [290, 148] width 412 height 66
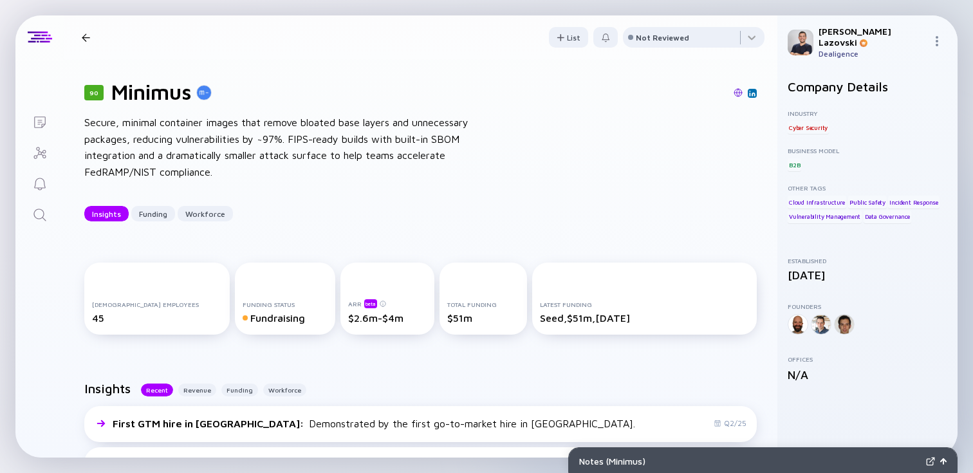
click at [244, 167] on div "Secure, minimal container images that remove bloated base layers and unnecessar…" at bounding box center [290, 148] width 412 height 66
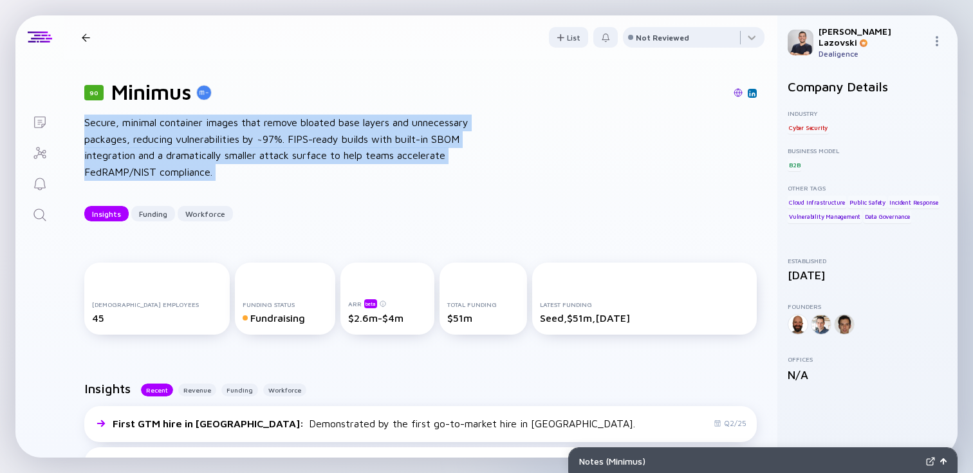
click at [244, 167] on div "Secure, minimal container images that remove bloated base layers and unnecessar…" at bounding box center [290, 148] width 412 height 66
click at [192, 112] on div "90 Minimus Secure, minimal container images that remove bloated base layers and…" at bounding box center [421, 150] width 714 height 183
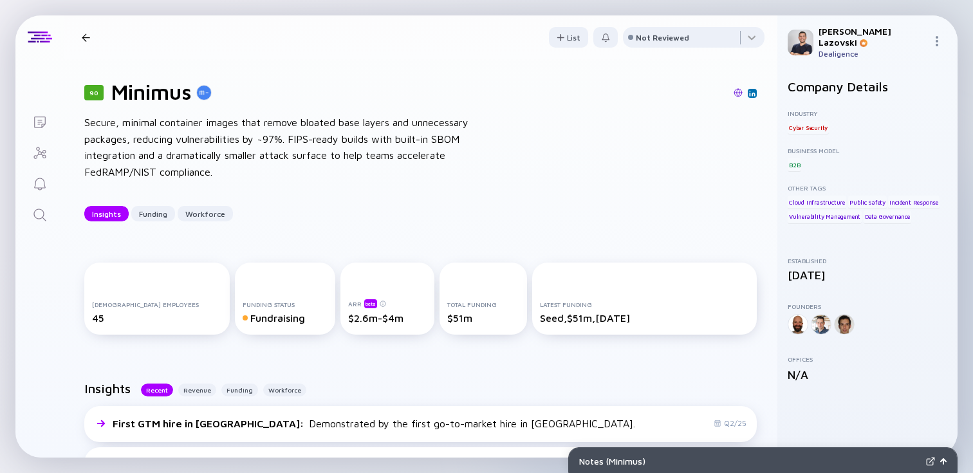
click at [180, 154] on div "Secure, minimal container images that remove bloated base layers and unnecessar…" at bounding box center [290, 148] width 412 height 66
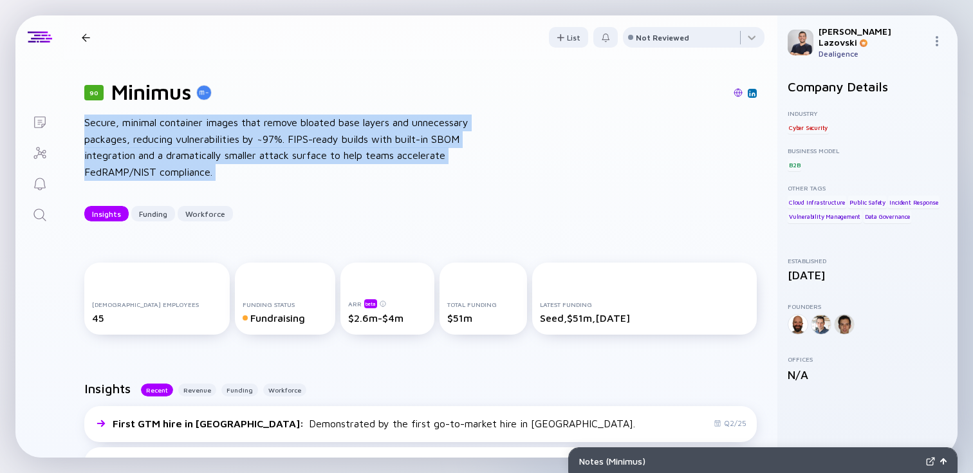
click at [180, 154] on div "Secure, minimal container images that remove bloated base layers and unnecessar…" at bounding box center [290, 148] width 412 height 66
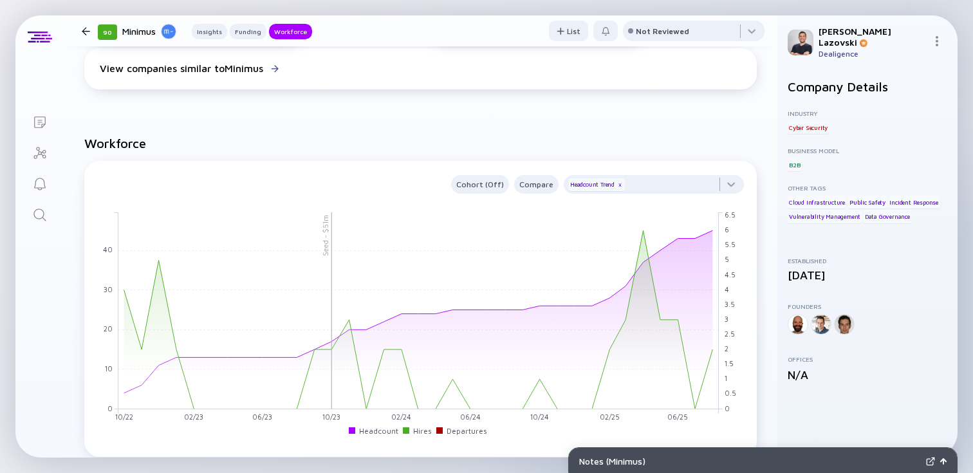
scroll to position [1020, 0]
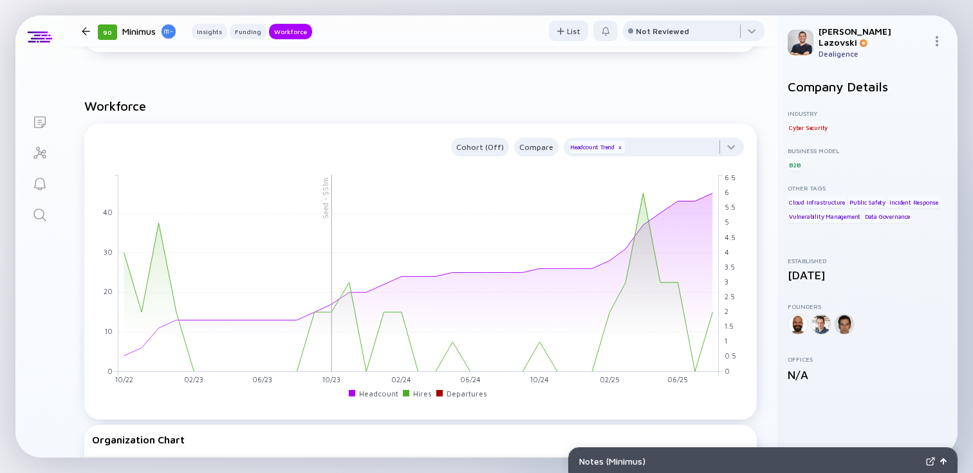
click at [87, 28] on div at bounding box center [86, 31] width 8 height 8
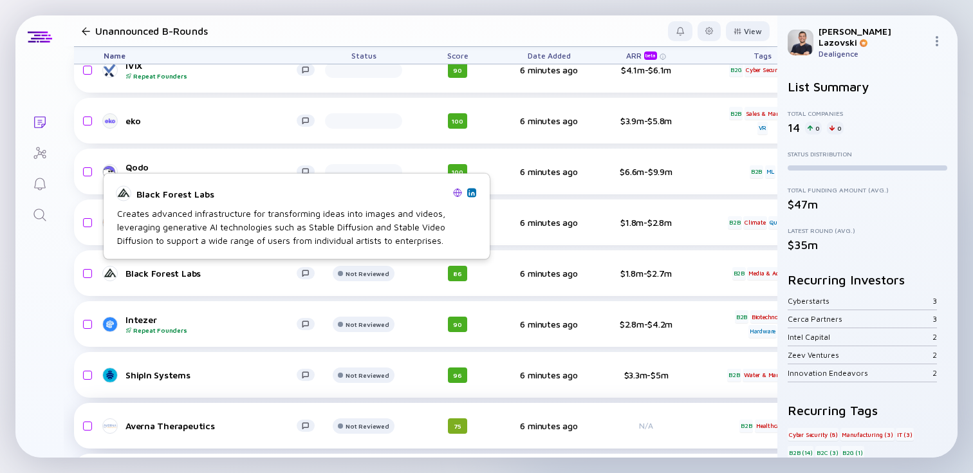
scroll to position [92, 0]
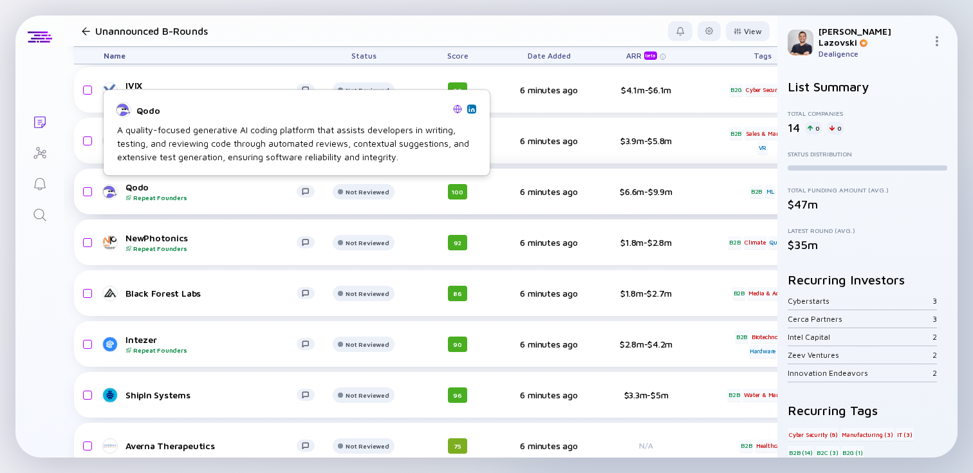
click at [141, 186] on div "Qodo Repeat Founders" at bounding box center [210, 191] width 171 height 20
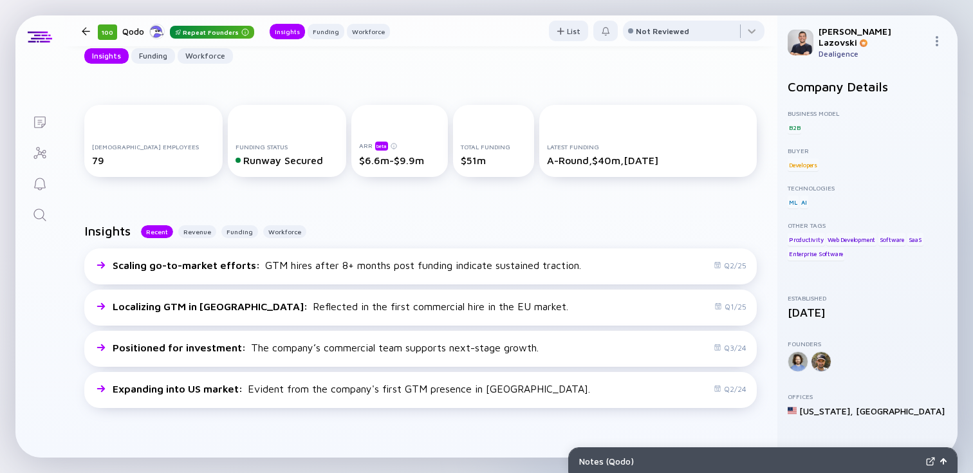
scroll to position [172, 0]
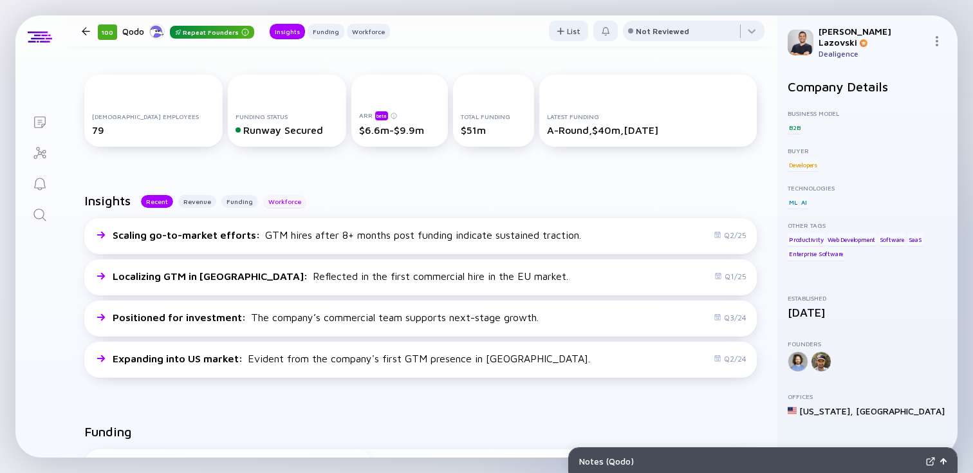
click at [273, 201] on div "Workforce" at bounding box center [284, 201] width 43 height 13
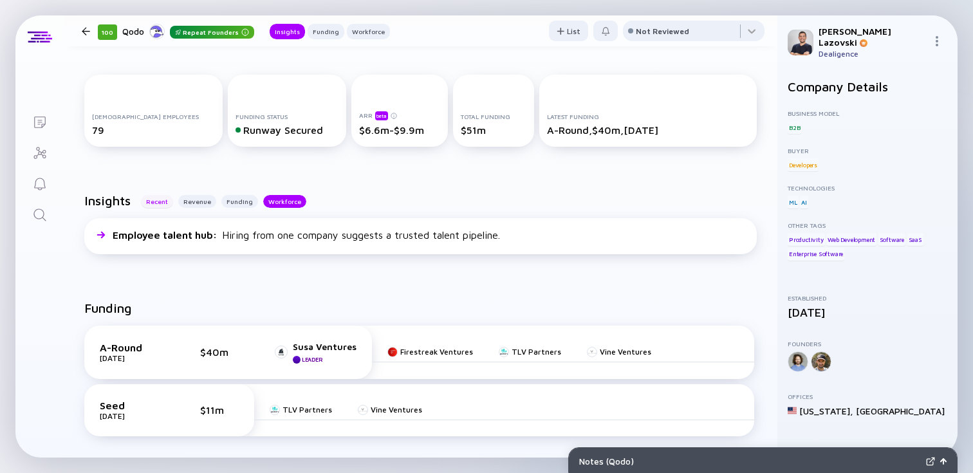
click at [152, 202] on div "Recent" at bounding box center [157, 201] width 32 height 13
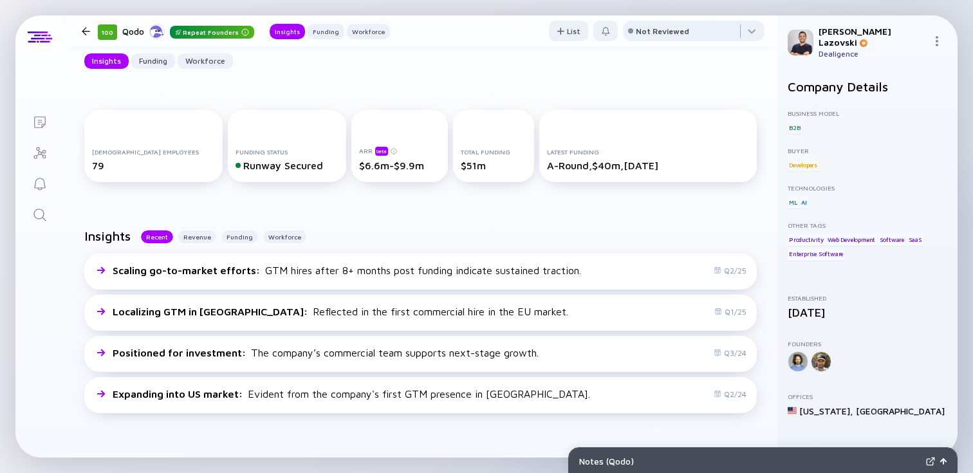
scroll to position [0, 0]
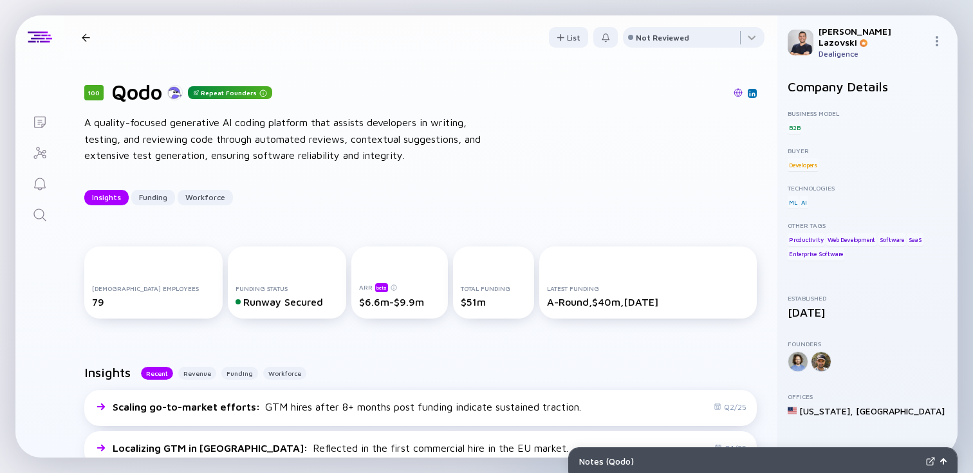
click at [82, 33] on div at bounding box center [86, 37] width 8 height 8
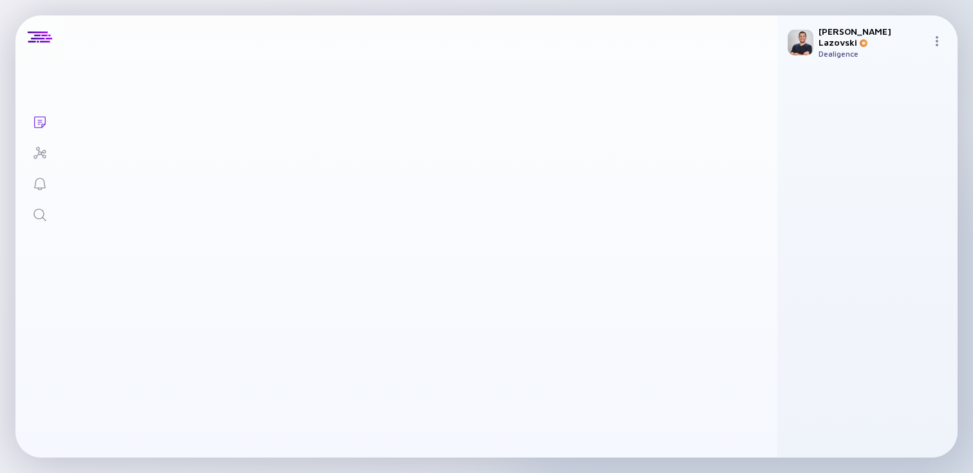
scroll to position [92, 0]
